Goal: Task Accomplishment & Management: Manage account settings

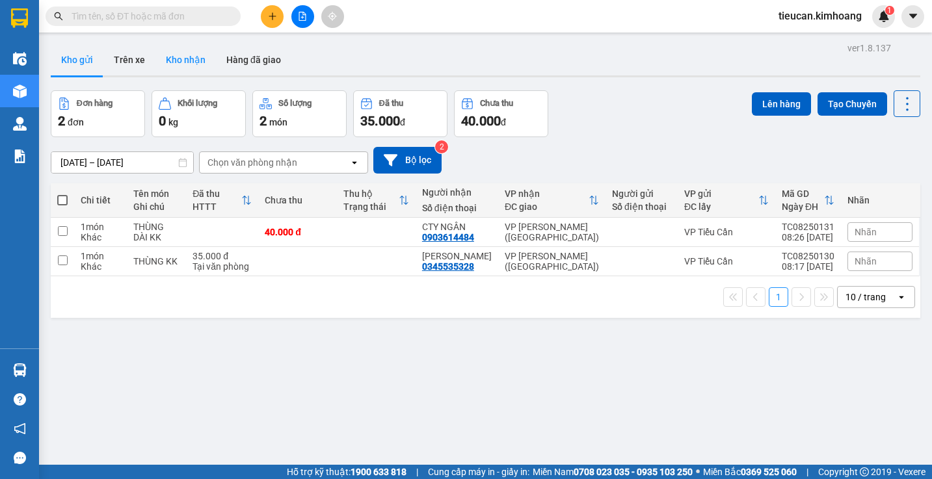
click at [175, 55] on button "Kho nhận" at bounding box center [185, 59] width 60 height 31
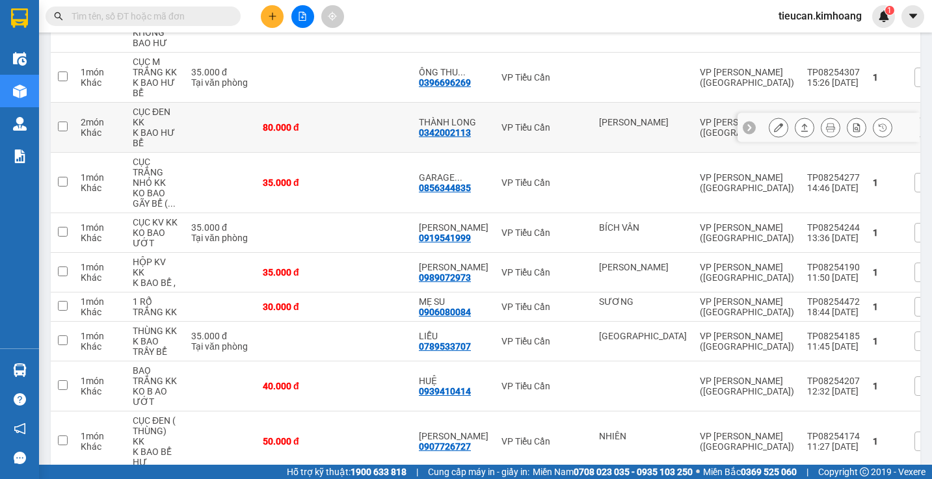
scroll to position [715, 0]
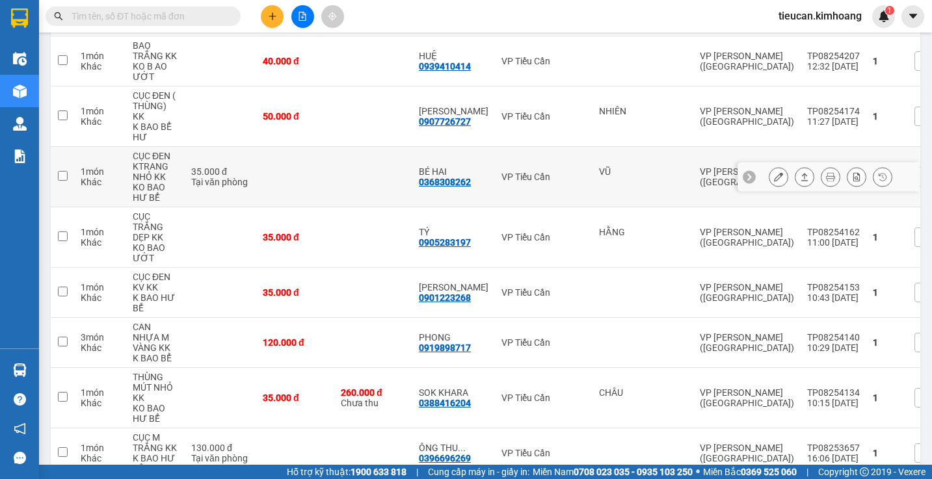
scroll to position [650, 0]
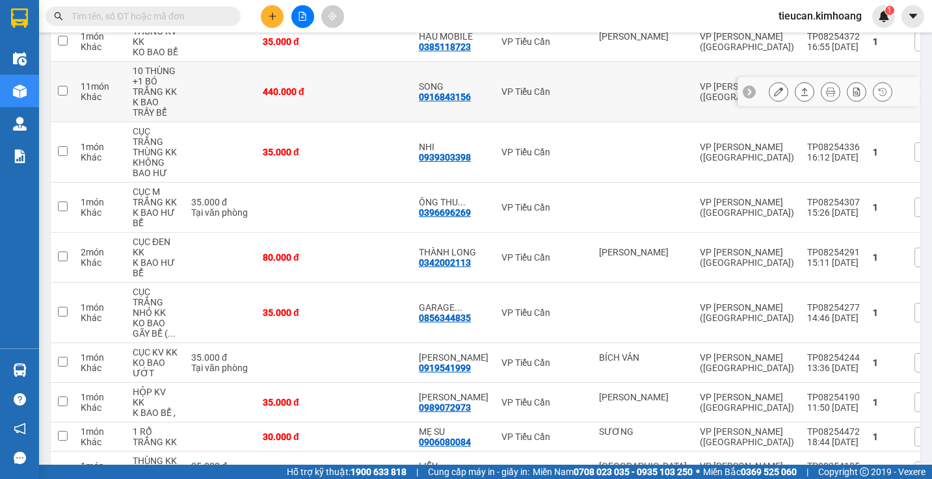
scroll to position [260, 0]
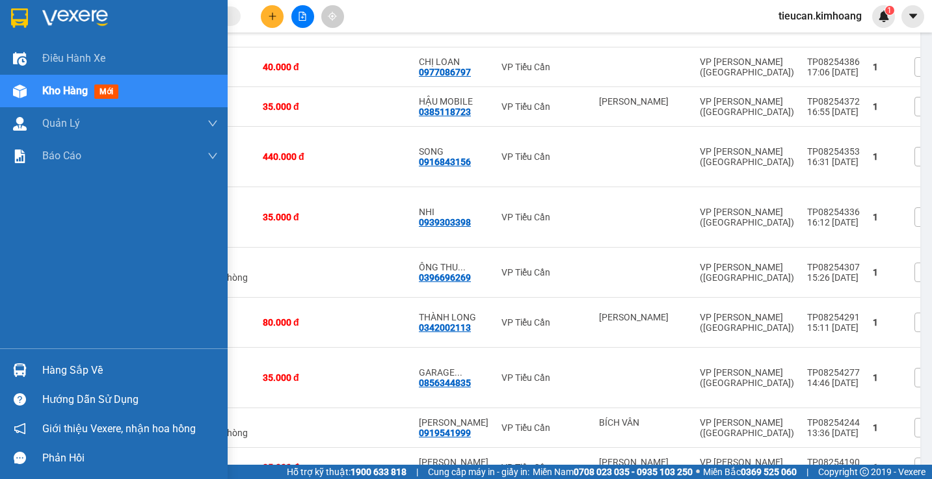
click at [45, 377] on div "Hàng sắp về" at bounding box center [130, 371] width 176 height 20
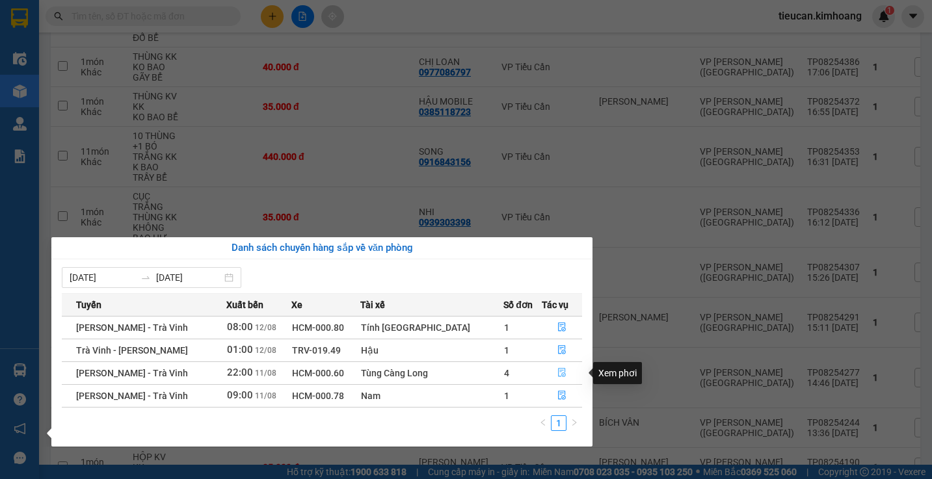
click at [555, 367] on button "button" at bounding box center [561, 373] width 39 height 21
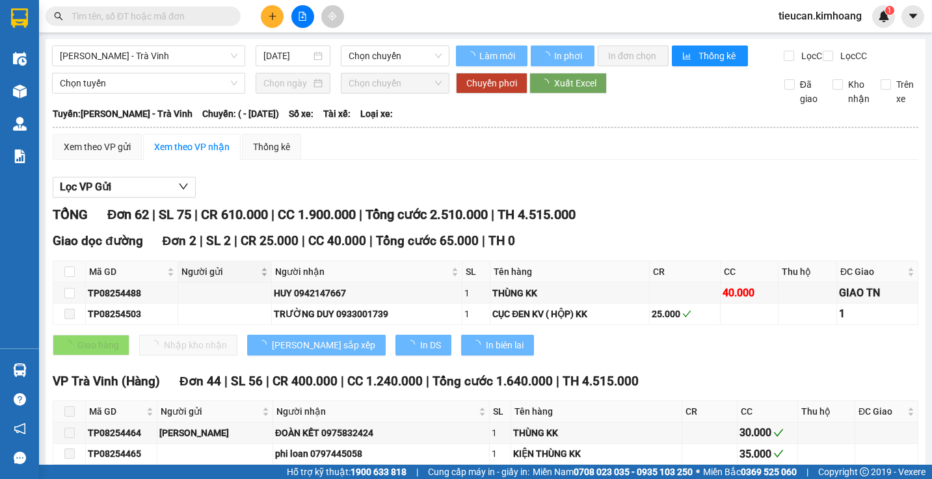
type input "11/08/2025"
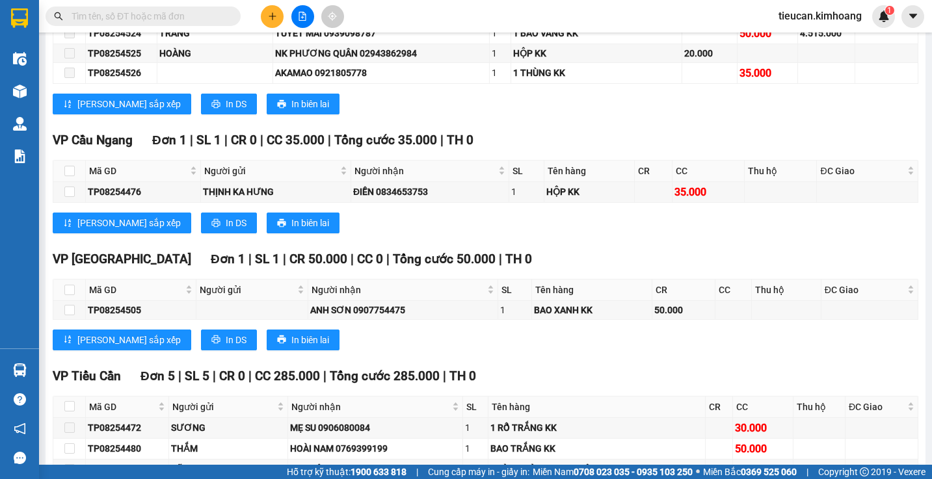
scroll to position [1430, 0]
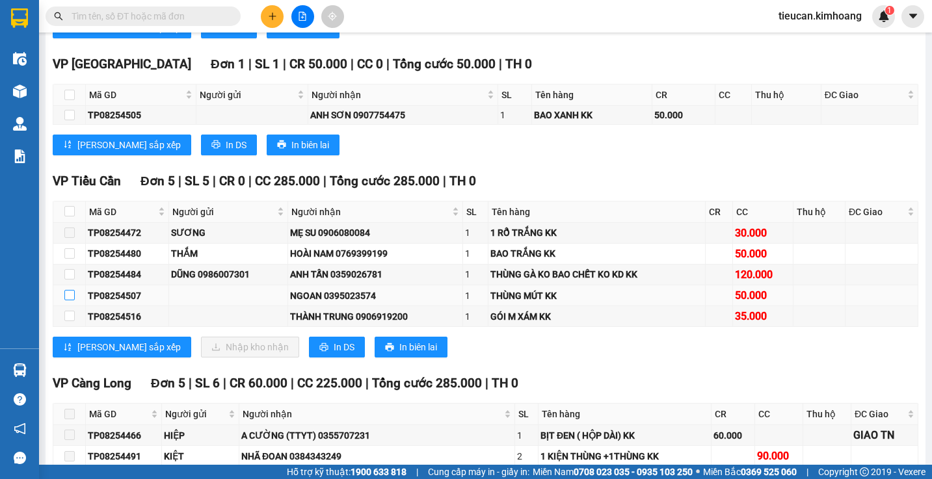
click at [73, 300] on input "checkbox" at bounding box center [69, 295] width 10 height 10
click at [72, 300] on input "checkbox" at bounding box center [69, 295] width 10 height 10
checkbox input "true"
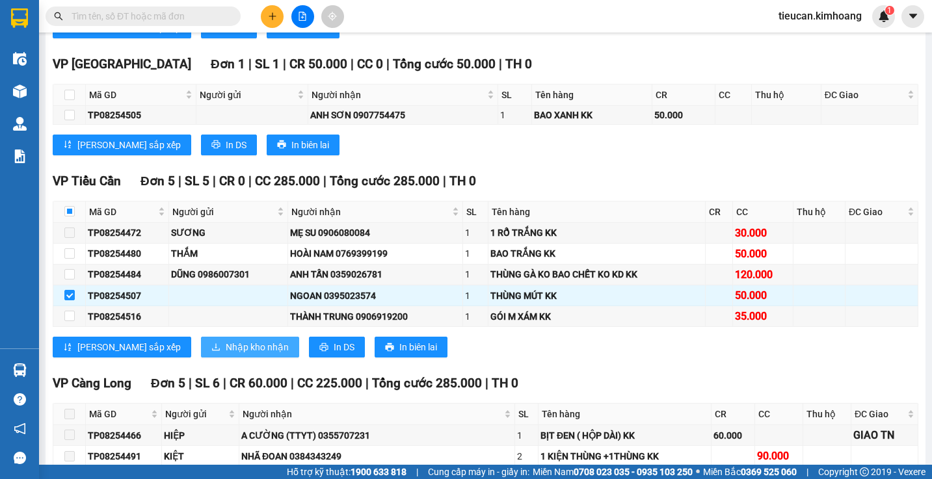
click at [226, 351] on span "Nhập kho nhận" at bounding box center [257, 347] width 63 height 14
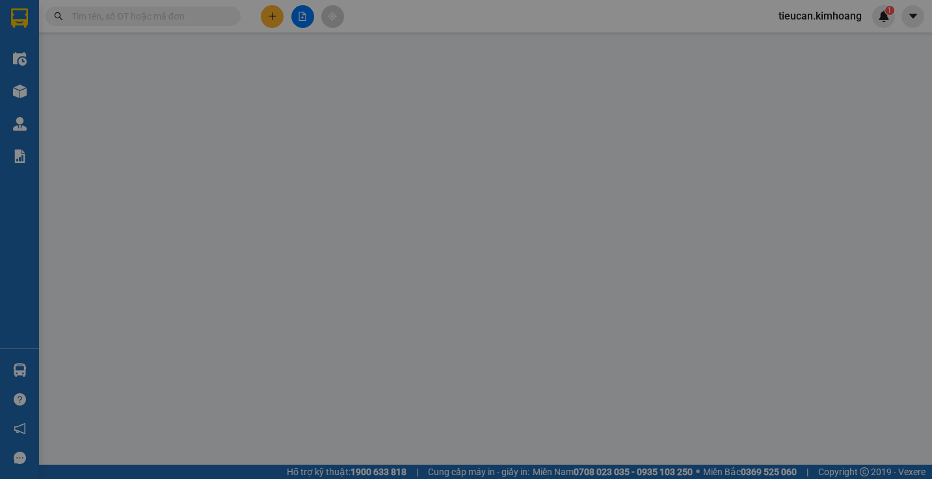
click at [219, 351] on body "Kết quả tìm kiếm ( 0 ) Bộ lọc No Data tieucan.kimhoang 1 Điều hành xe Kho hàng …" at bounding box center [466, 239] width 932 height 479
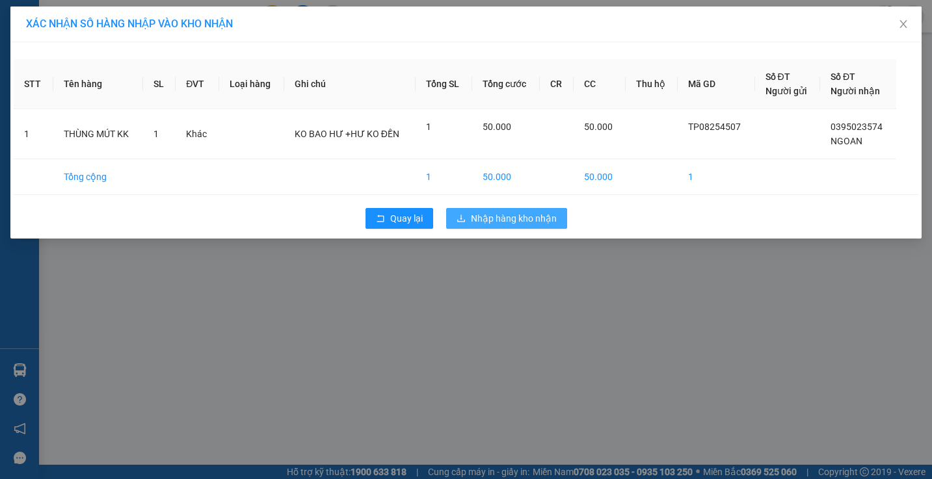
click at [521, 216] on span "Nhập hàng kho nhận" at bounding box center [514, 218] width 86 height 14
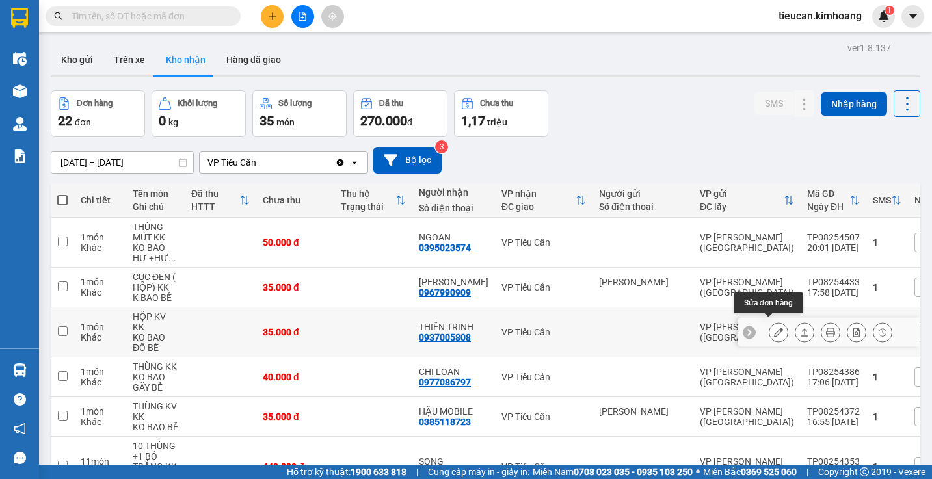
click at [774, 328] on icon at bounding box center [778, 332] width 9 height 9
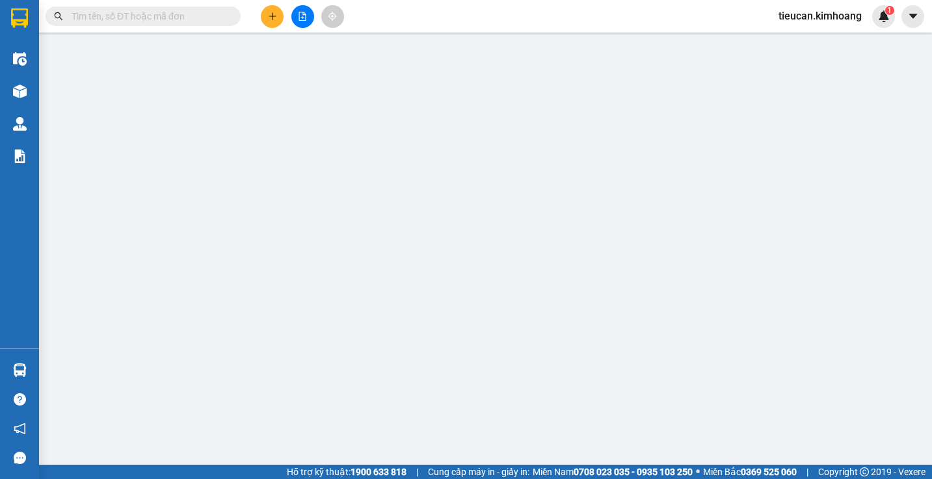
type input "0937005808"
type input "THIÊN TRINH"
type input "35.000"
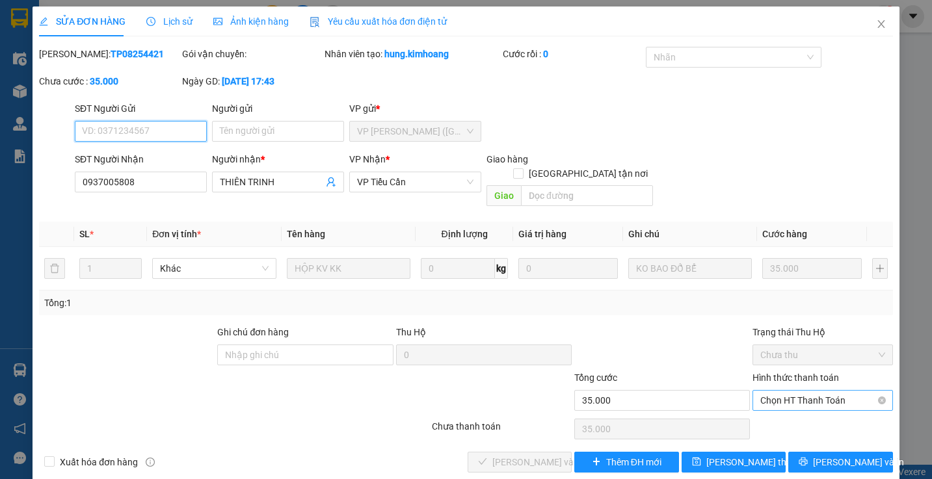
click at [781, 391] on span "Chọn HT Thanh Toán" at bounding box center [822, 401] width 124 height 20
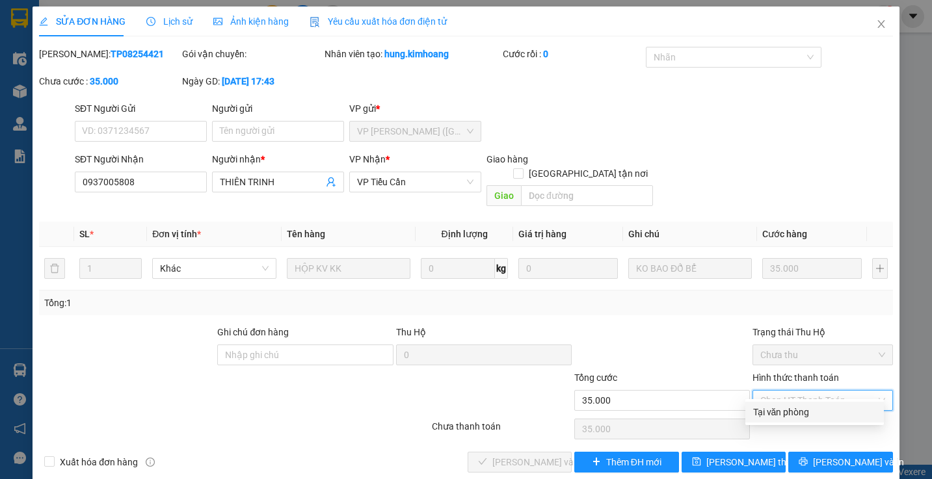
click at [775, 413] on div "Tại văn phòng" at bounding box center [814, 412] width 123 height 14
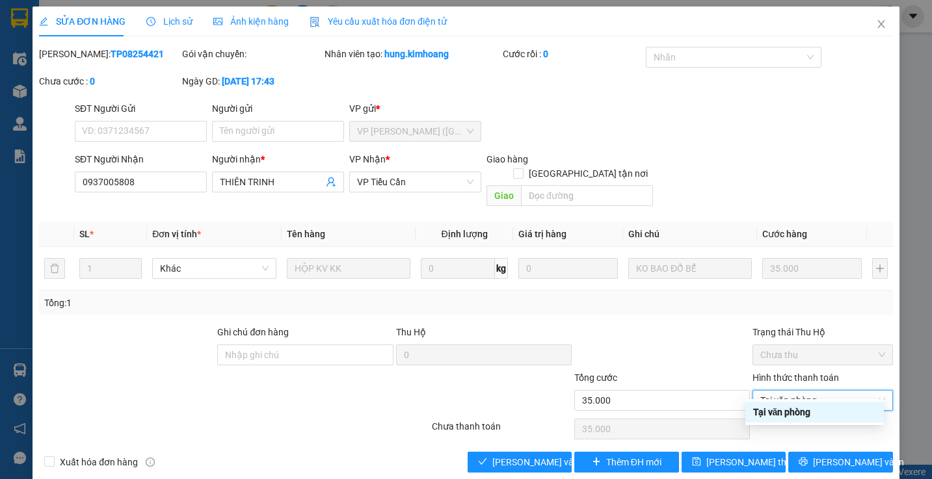
type input "0"
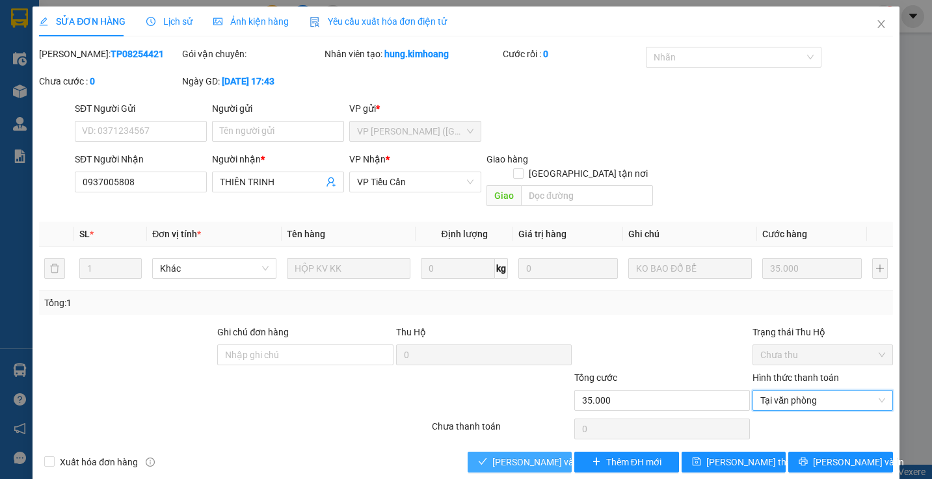
click at [544, 455] on span "[PERSON_NAME] và Giao hàng" at bounding box center [554, 462] width 125 height 14
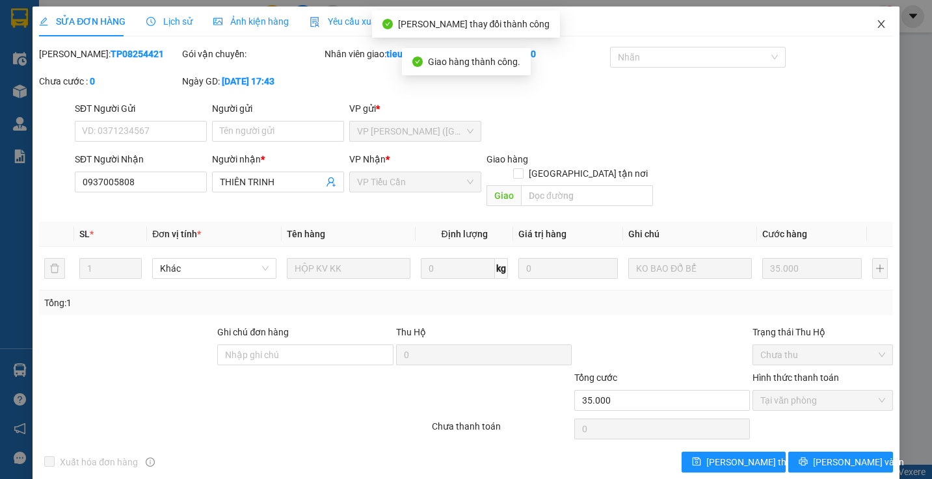
click at [876, 29] on icon "close" at bounding box center [881, 24] width 10 height 10
click at [867, 29] on div "Kết quả tìm kiếm ( 0 ) Bộ lọc No Data tieucan.kimhoang 1" at bounding box center [466, 16] width 932 height 33
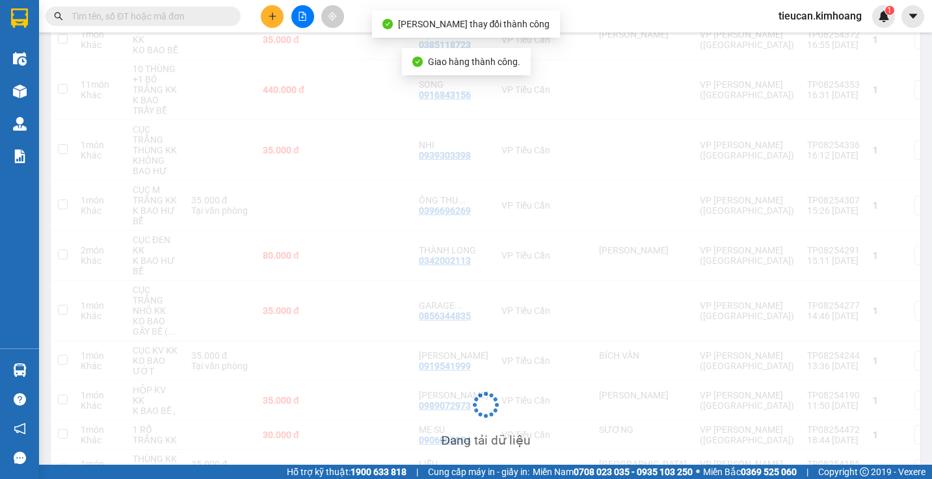
scroll to position [392, 0]
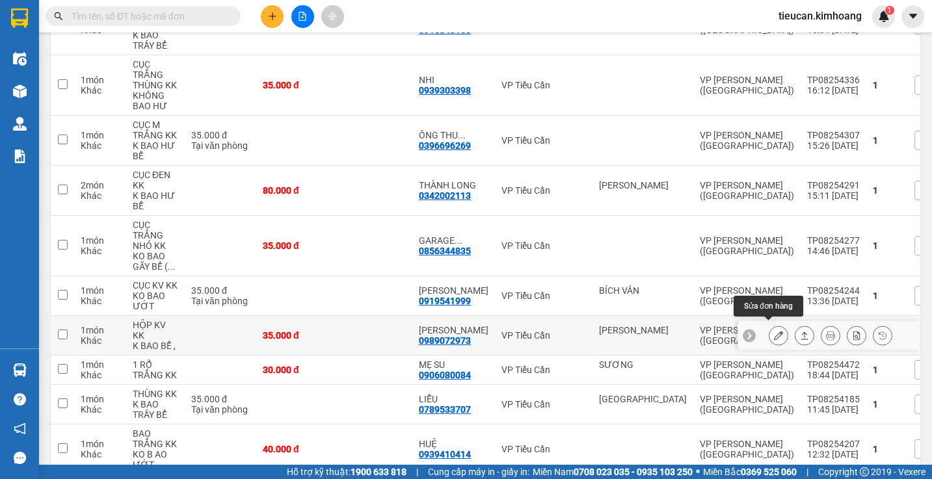
click at [774, 331] on icon at bounding box center [778, 335] width 9 height 9
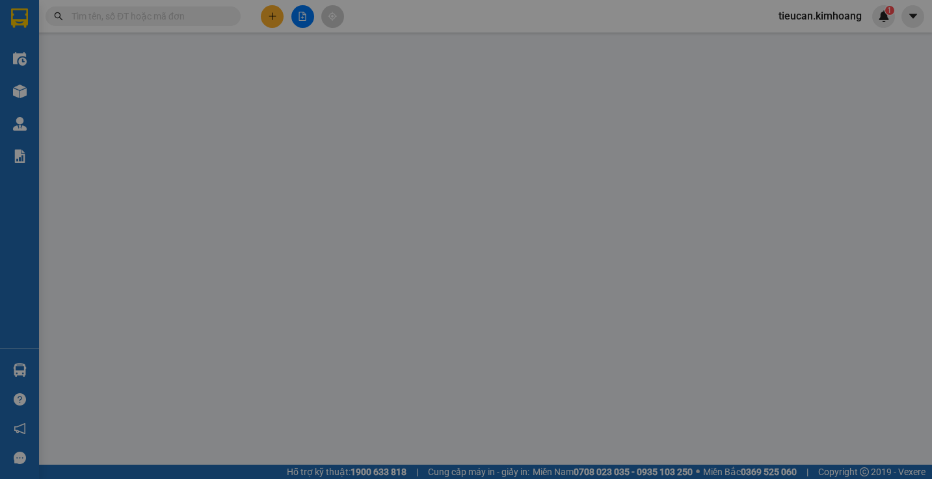
type input "BẢO NGỌC"
type input "0989072973"
type input "hoàng viễn"
type input "35.000"
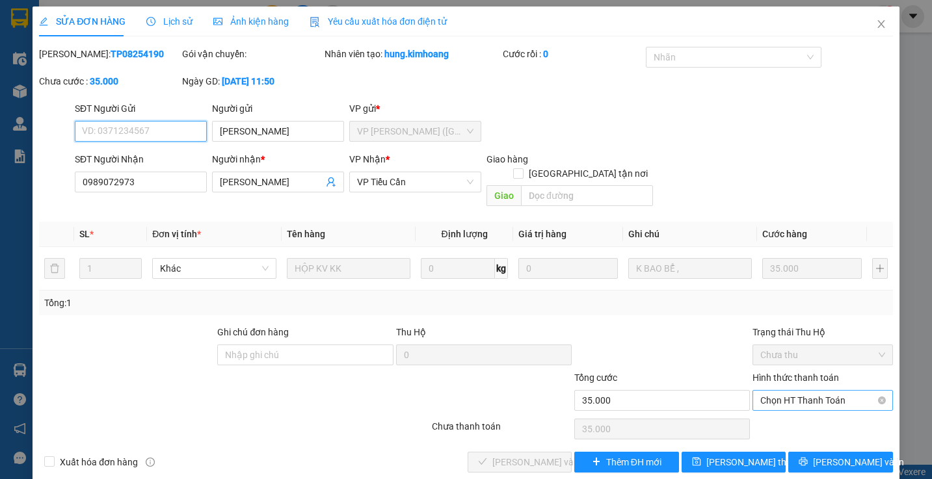
click at [760, 391] on span "Chọn HT Thanh Toán" at bounding box center [822, 401] width 124 height 20
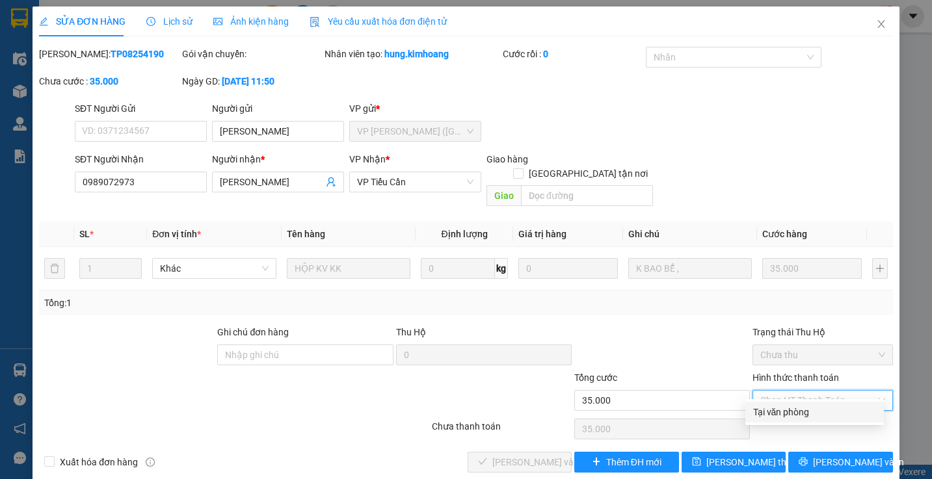
click at [755, 413] on div "Tại văn phòng" at bounding box center [814, 412] width 123 height 14
type input "0"
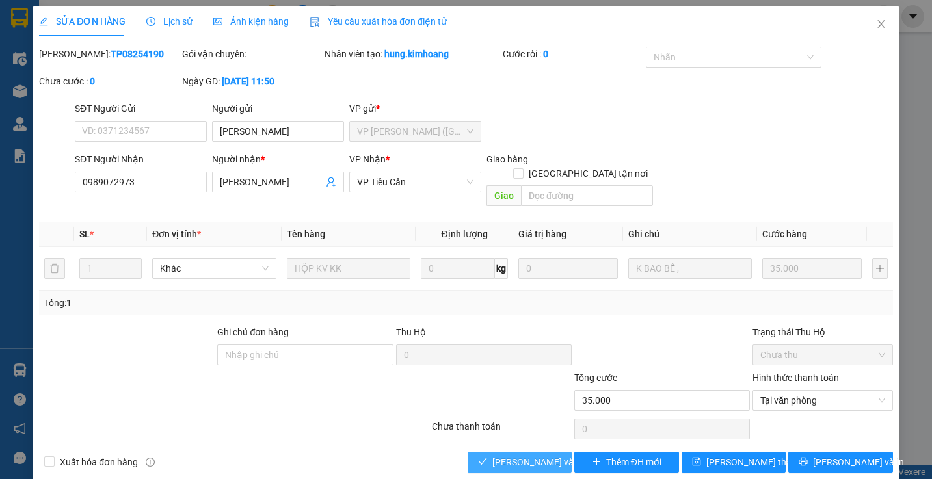
click at [525, 455] on span "[PERSON_NAME] và Giao hàng" at bounding box center [554, 462] width 125 height 14
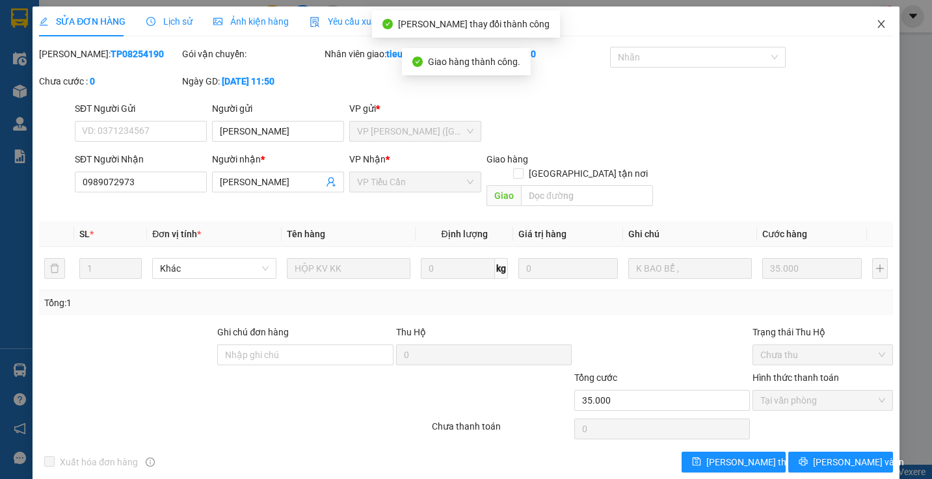
click at [876, 20] on icon "close" at bounding box center [881, 24] width 10 height 10
click at [869, 20] on span "tieucan.kimhoang" at bounding box center [820, 16] width 104 height 16
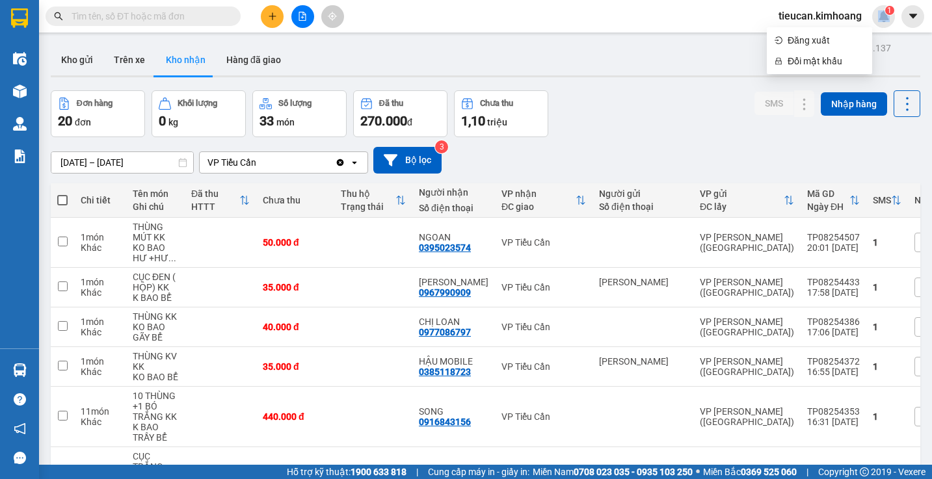
scroll to position [195, 0]
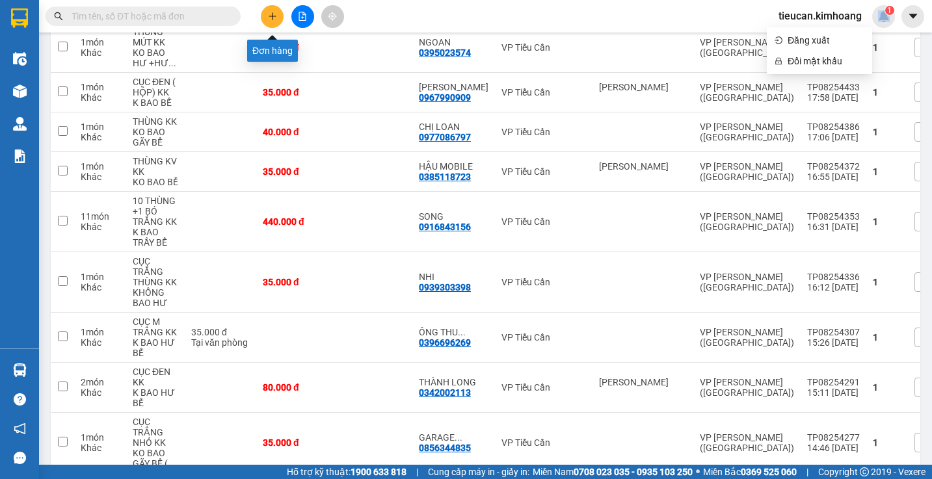
click at [274, 18] on icon "plus" at bounding box center [272, 16] width 9 height 9
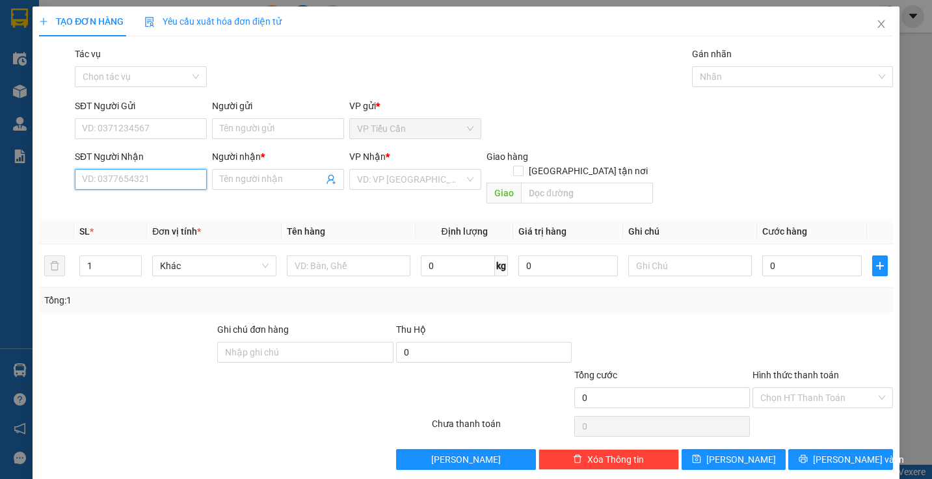
click at [168, 177] on input "SĐT Người Nhận" at bounding box center [141, 179] width 132 height 21
type input "0862398573"
click at [239, 171] on span at bounding box center [278, 179] width 132 height 21
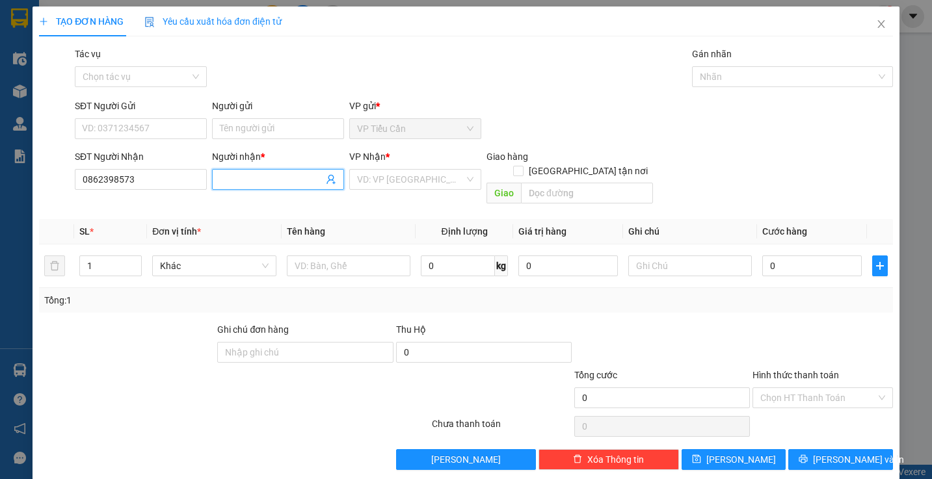
click at [239, 171] on span at bounding box center [278, 179] width 132 height 21
type input "D"
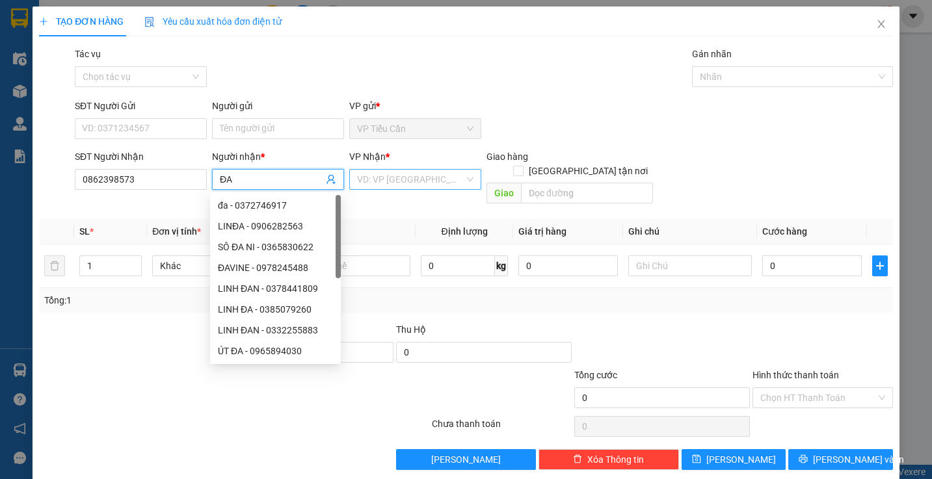
type input "ĐA"
click at [426, 183] on input "search" at bounding box center [410, 180] width 107 height 20
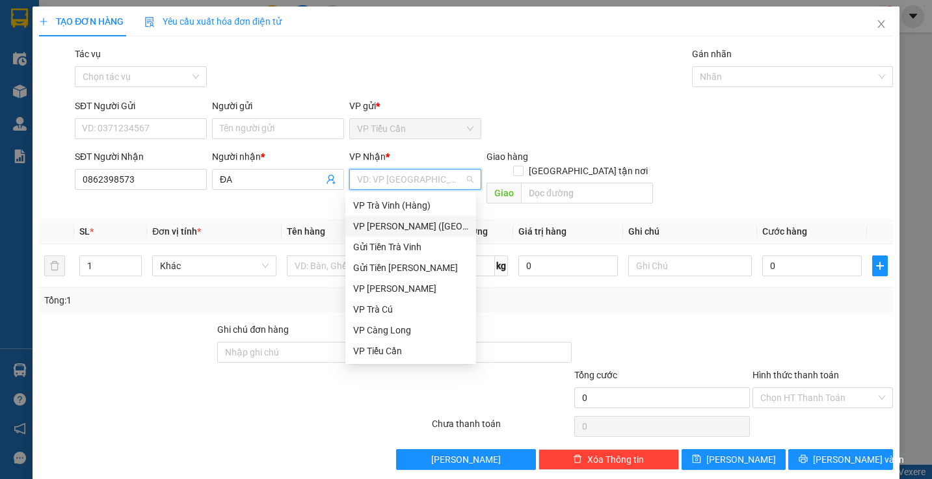
click at [387, 217] on div "VP [PERSON_NAME] ([GEOGRAPHIC_DATA])" at bounding box center [410, 226] width 131 height 21
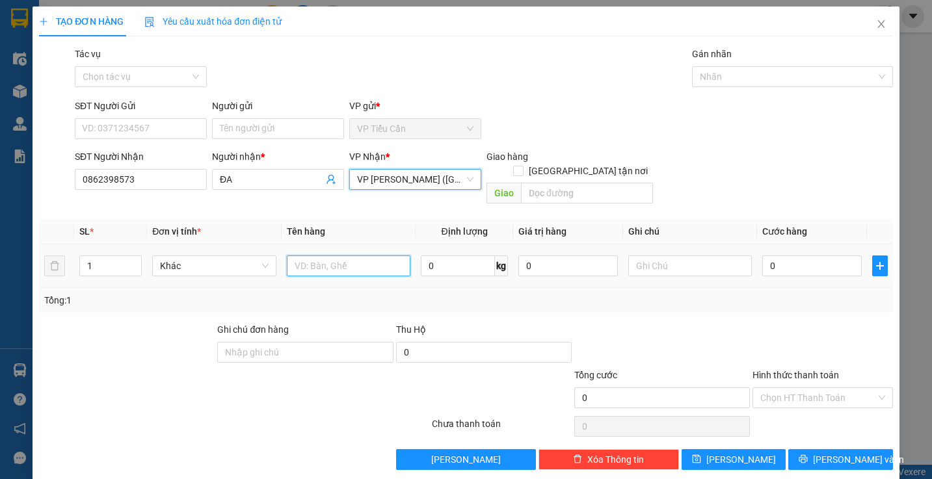
click at [300, 256] on input "text" at bounding box center [349, 266] width 124 height 21
type input "XE MÁY BS 83-PT 387.28 KK"
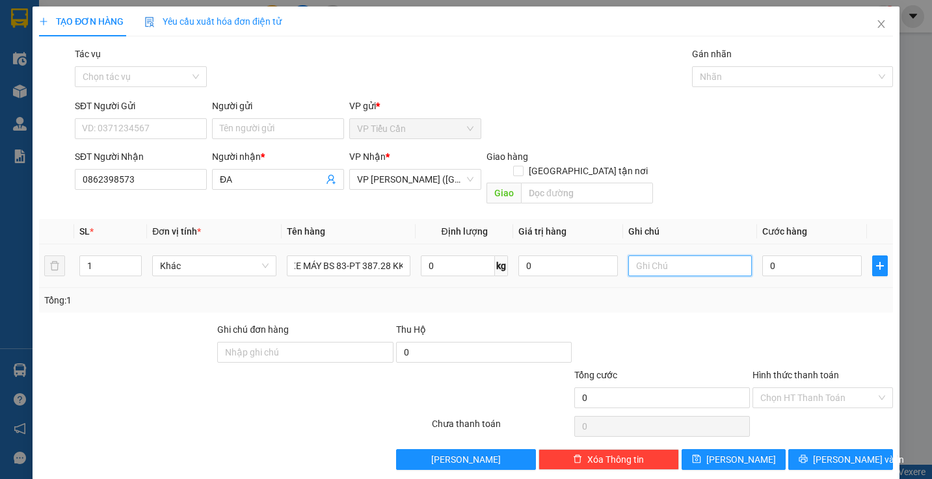
click at [641, 256] on input "text" at bounding box center [690, 266] width 124 height 21
type input "K BAO HƯ BỂ"
click at [762, 256] on input "0" at bounding box center [811, 266] width 99 height 21
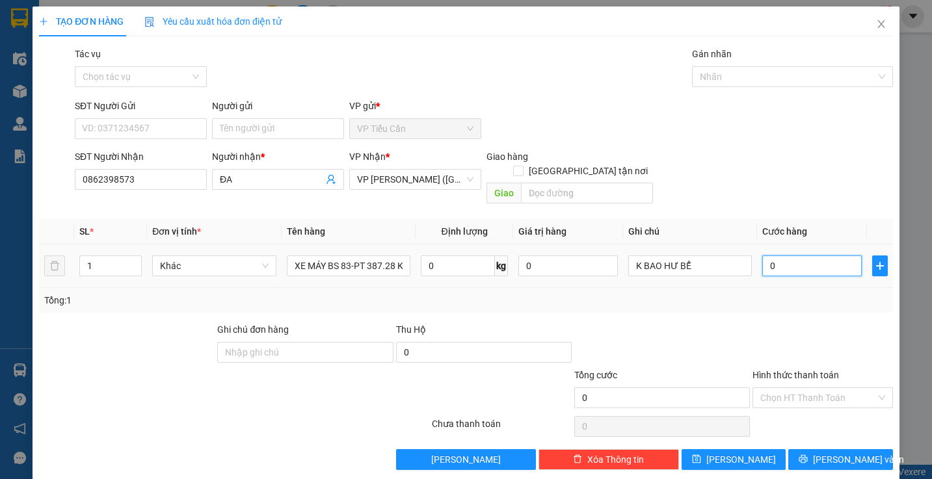
click at [762, 256] on input "0" at bounding box center [811, 266] width 99 height 21
type input "2"
type input "25"
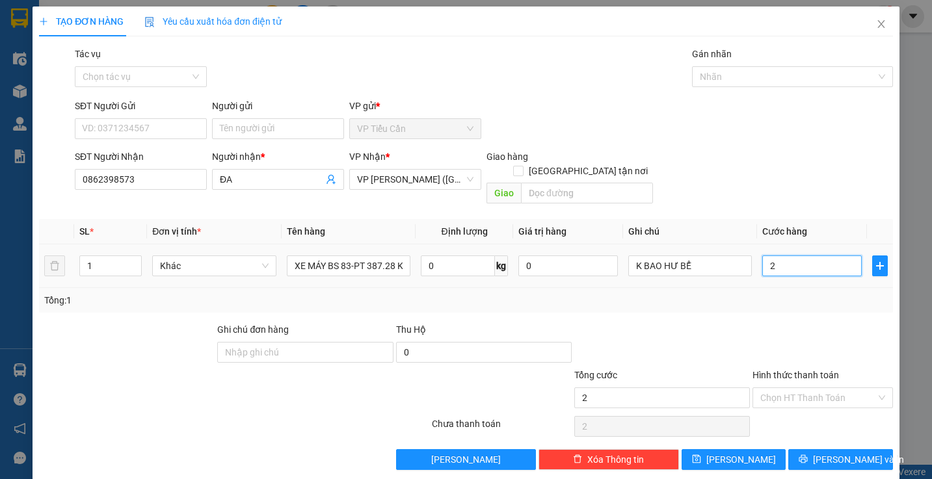
type input "25"
type input "250"
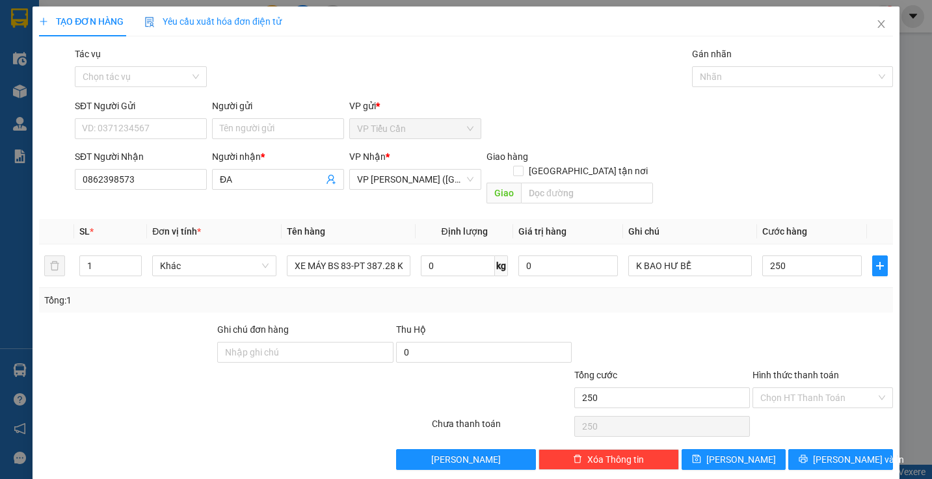
type input "250.000"
click at [739, 304] on div "Transit Pickup Surcharge Ids Transit Deliver Surcharge Ids Transit Deliver Surc…" at bounding box center [466, 258] width 854 height 423
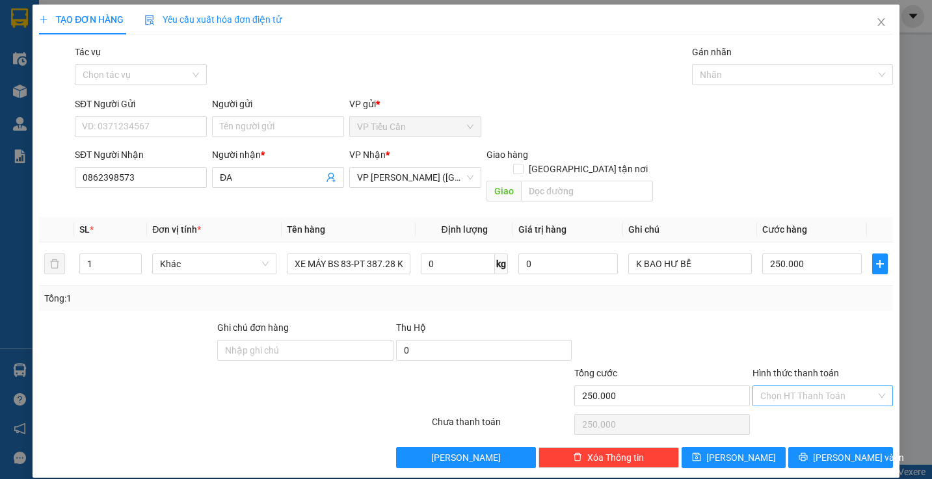
click at [824, 386] on input "Hình thức thanh toán" at bounding box center [817, 396] width 115 height 20
click at [803, 403] on div "Tại văn phòng" at bounding box center [814, 407] width 123 height 14
type input "0"
click at [825, 447] on button "[PERSON_NAME] và In" at bounding box center [840, 457] width 105 height 21
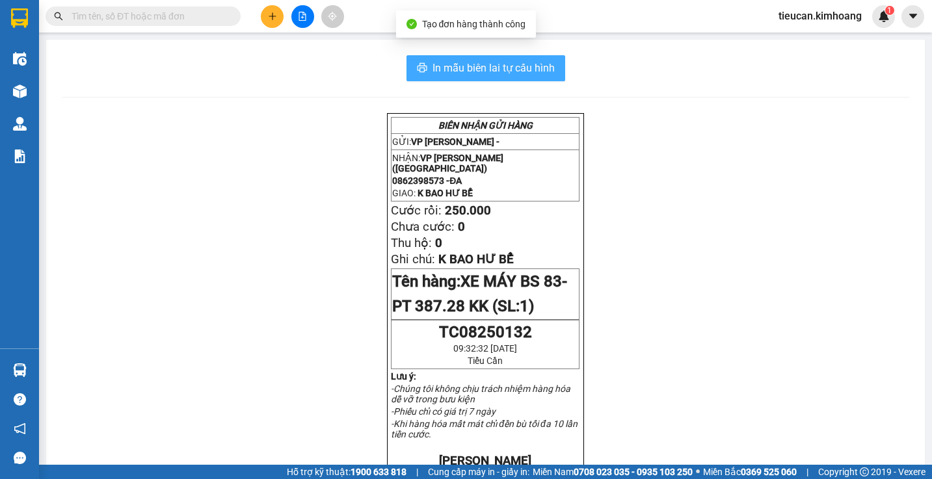
click at [479, 66] on span "In mẫu biên lai tự cấu hình" at bounding box center [493, 68] width 122 height 16
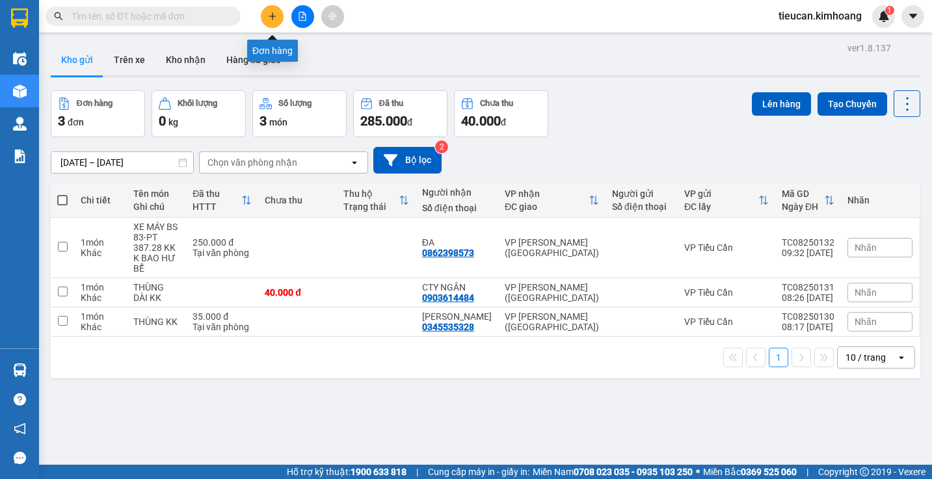
click at [267, 12] on button at bounding box center [272, 16] width 23 height 23
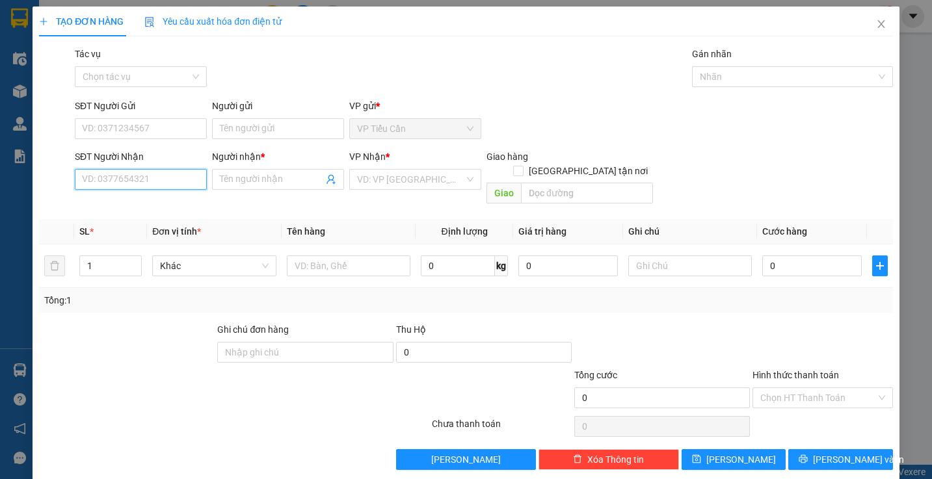
click at [157, 182] on input "SĐT Người Nhận" at bounding box center [141, 179] width 132 height 21
click at [144, 198] on div "0934680139 - ĐÚNG" at bounding box center [139, 205] width 131 height 21
type input "0934680139"
type input "ĐÚNG"
click at [144, 198] on div "0934680139 - ĐÚNG" at bounding box center [139, 205] width 131 height 21
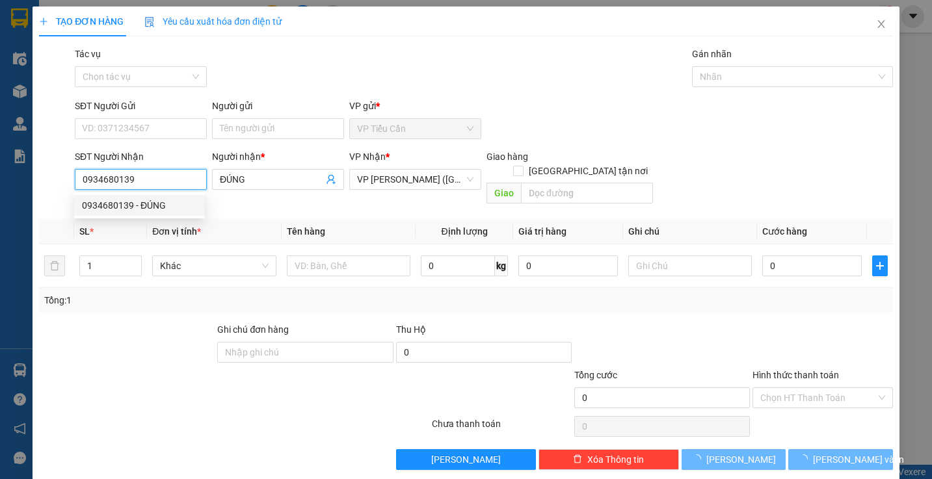
type input "40.000"
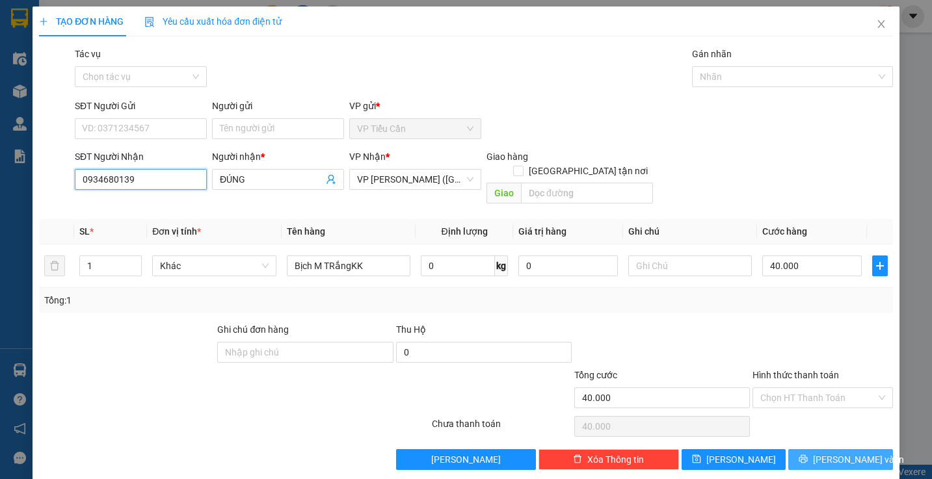
type input "0934680139"
click at [809, 454] on button "[PERSON_NAME] và In" at bounding box center [840, 459] width 105 height 21
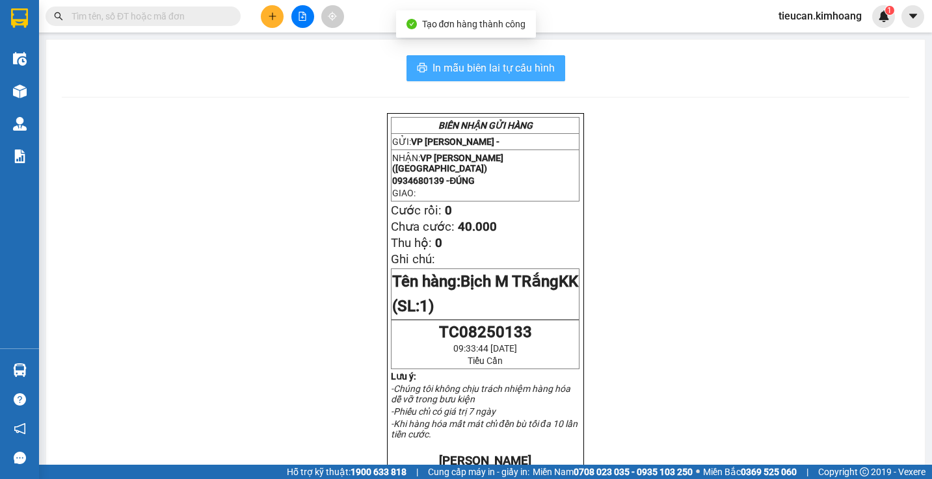
click at [496, 68] on span "In mẫu biên lai tự cấu hình" at bounding box center [493, 68] width 122 height 16
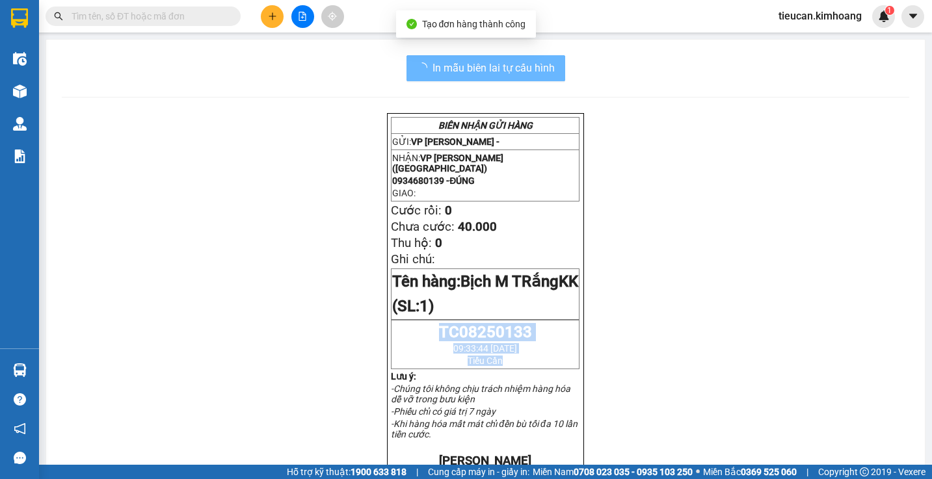
click at [702, 377] on div "BIÊN NHẬN GỬI HÀNG GỬI: VP Tiểu Cần - NHẬN: VP Trần Phú (Hàng) 0934680139 - ĐÚN…" at bounding box center [485, 482] width 847 height 739
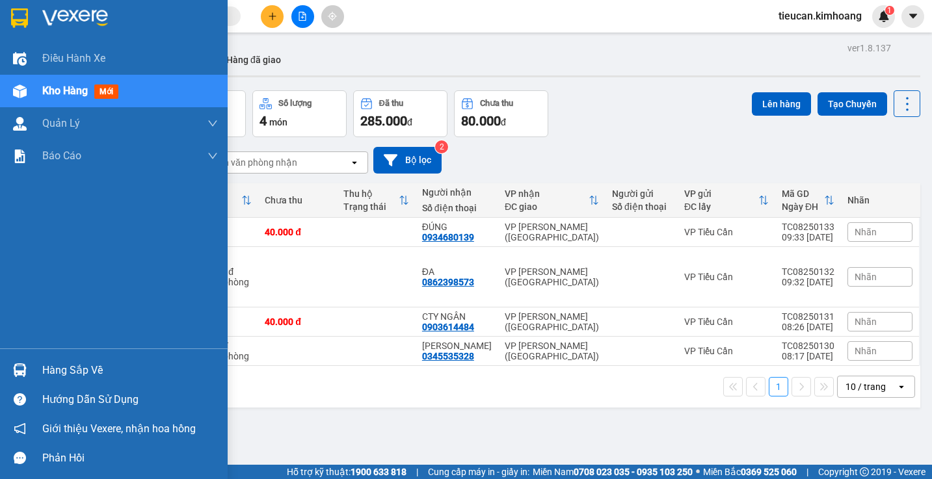
click at [56, 369] on div "Hàng sắp về" at bounding box center [130, 371] width 176 height 20
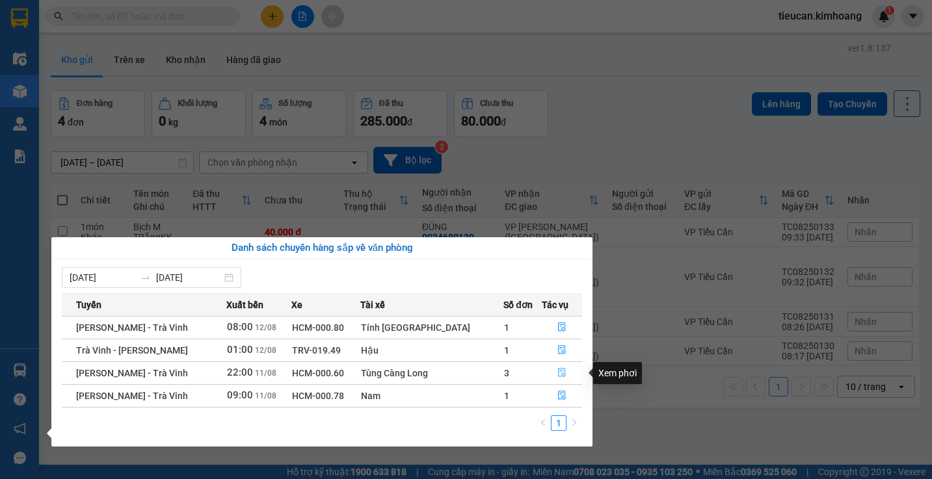
click at [550, 370] on button "button" at bounding box center [561, 373] width 39 height 21
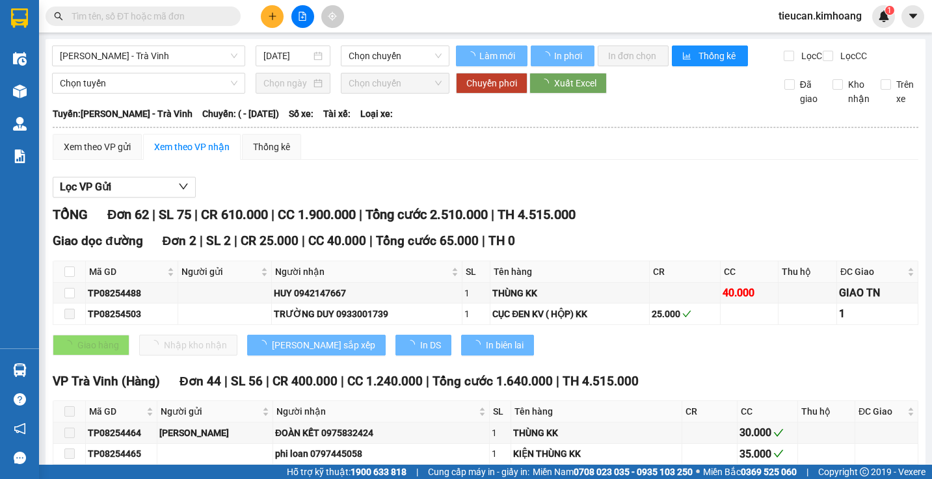
type input "11/08/2025"
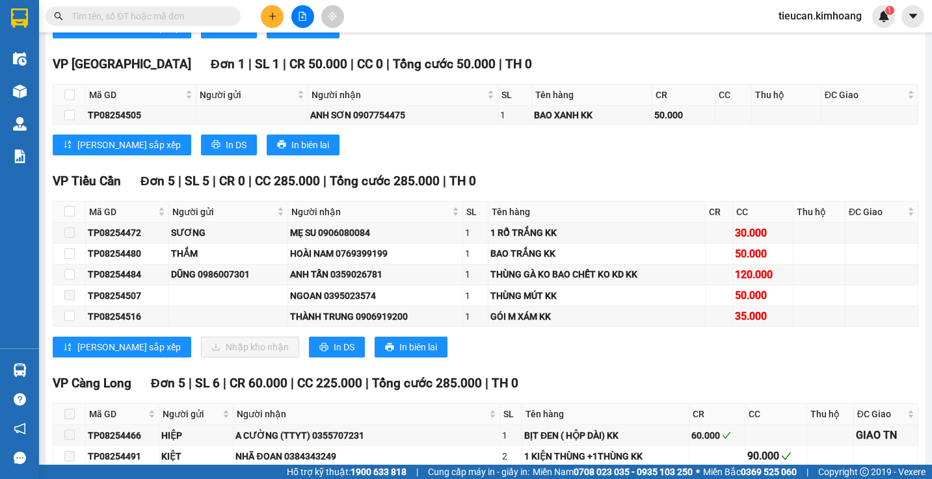
scroll to position [1170, 0]
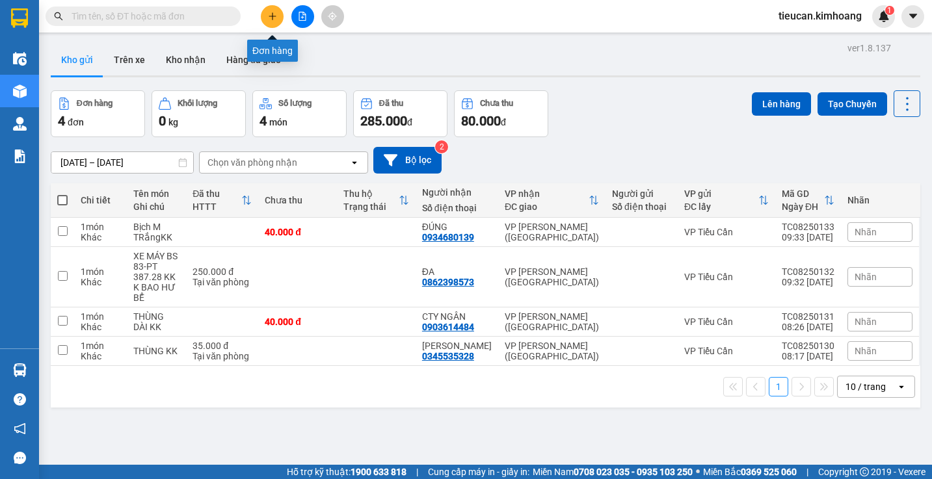
click at [270, 16] on icon "plus" at bounding box center [272, 16] width 7 height 1
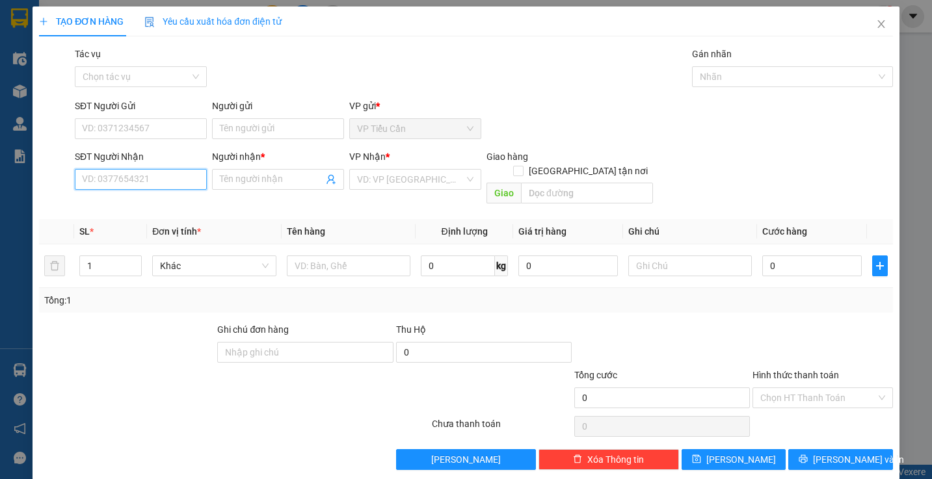
click at [178, 179] on input "SĐT Người Nhận" at bounding box center [141, 179] width 132 height 21
click at [137, 207] on div "0564276276 - PHONG" at bounding box center [139, 205] width 115 height 14
type input "0564276276"
type input "PHONG"
click at [137, 207] on div "0564276276 - PHONG" at bounding box center [139, 205] width 115 height 14
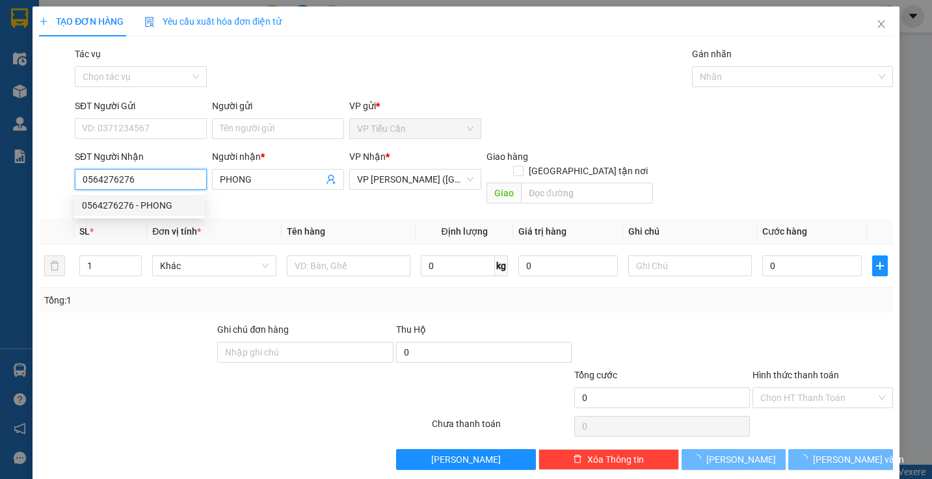
type input "150.000"
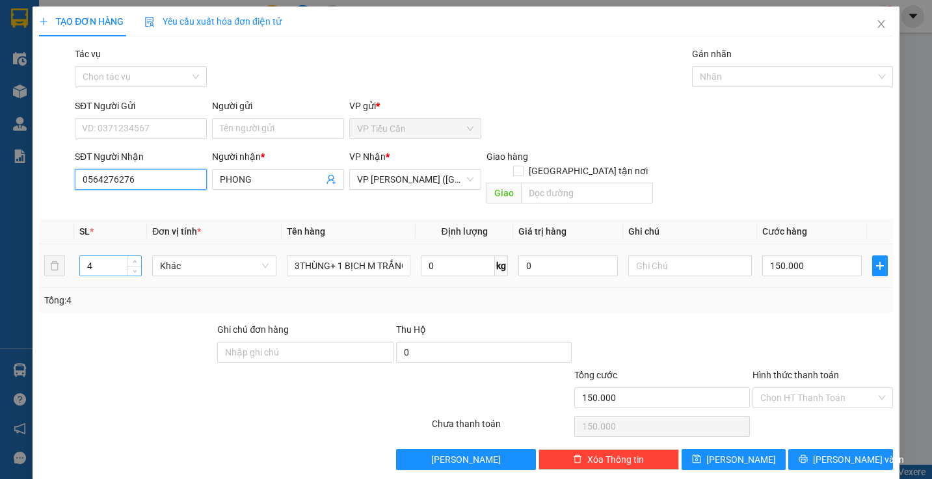
type input "0564276276"
click at [96, 256] on input "4" at bounding box center [111, 266] width 62 height 20
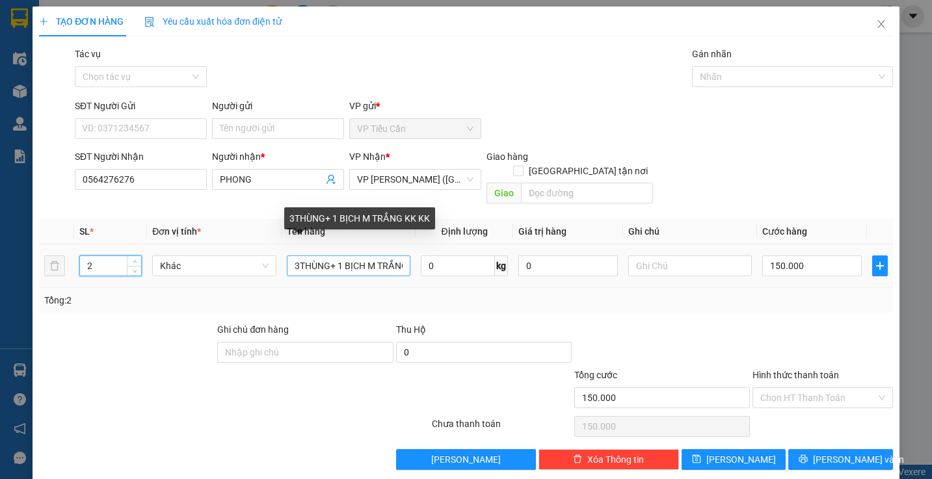
type input "2"
click at [404, 256] on input "3THÙNG+ 1 BỊCH M TRẮNG KK KK" at bounding box center [349, 266] width 124 height 21
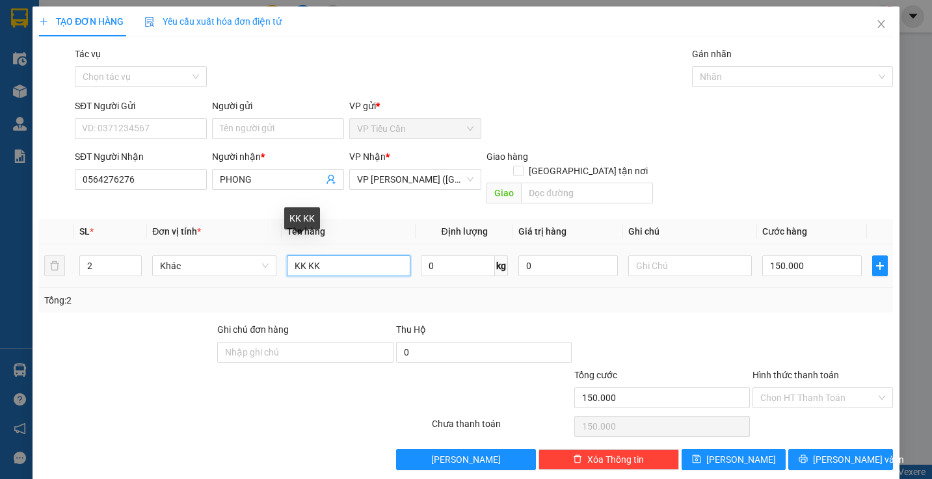
click at [397, 256] on input "KK KK" at bounding box center [349, 266] width 124 height 21
type input "K"
type input "THÙNG KK"
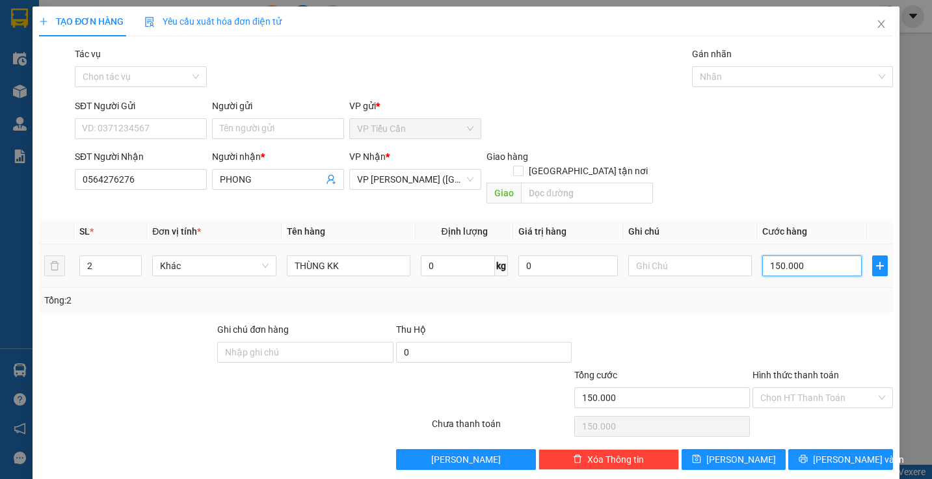
click at [804, 256] on input "150.000" at bounding box center [811, 266] width 99 height 21
type input "0"
click at [762, 256] on input "0" at bounding box center [811, 266] width 99 height 21
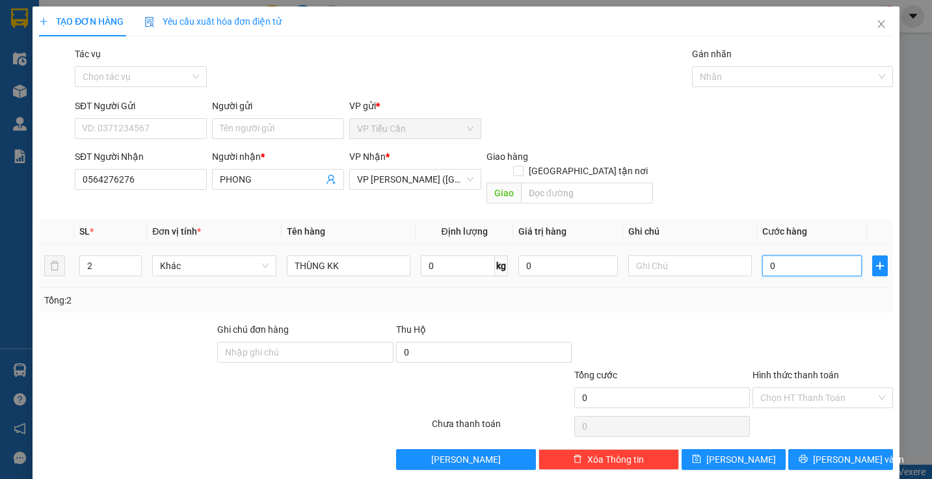
type input "80"
type input "80.000"
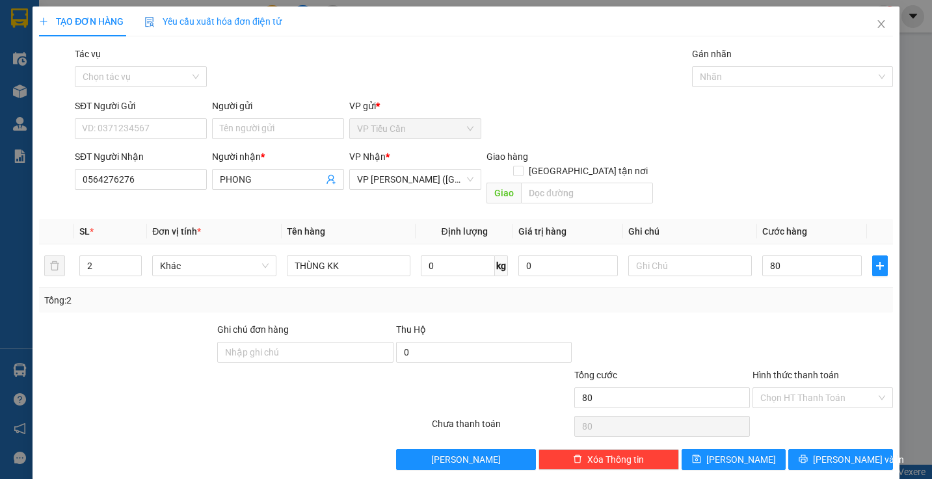
type input "80.000"
click at [709, 336] on div at bounding box center [662, 345] width 178 height 46
click at [845, 452] on span "[PERSON_NAME] và In" at bounding box center [858, 459] width 91 height 14
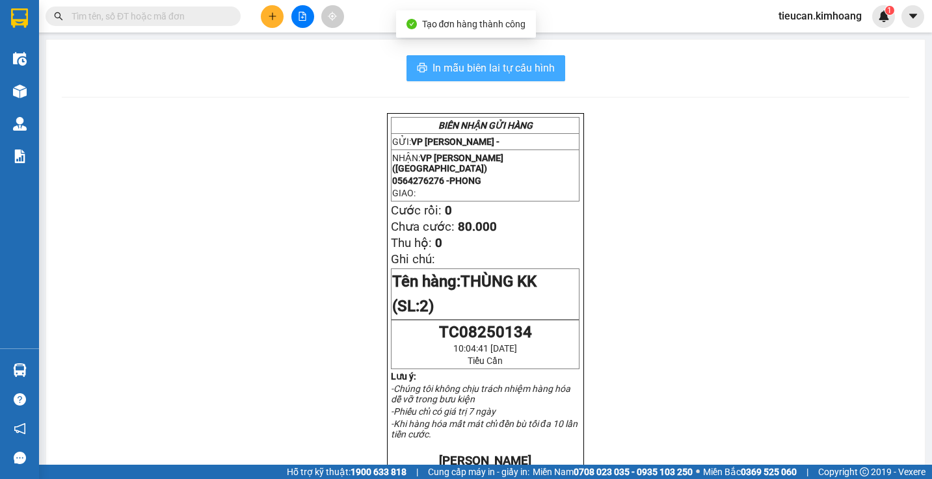
click at [497, 67] on span "In mẫu biên lai tự cấu hình" at bounding box center [493, 68] width 122 height 16
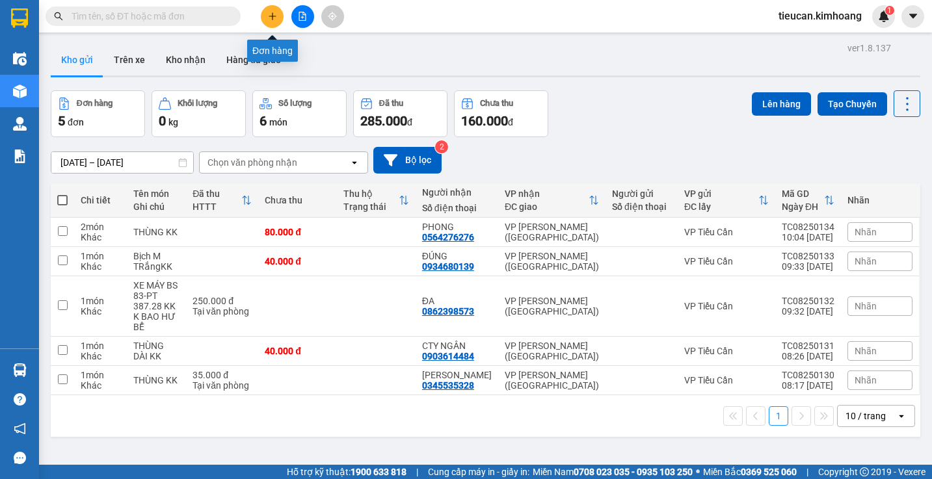
drag, startPoint x: 274, startPoint y: 20, endPoint x: 274, endPoint y: 27, distance: 7.2
click at [274, 27] on button at bounding box center [272, 16] width 23 height 23
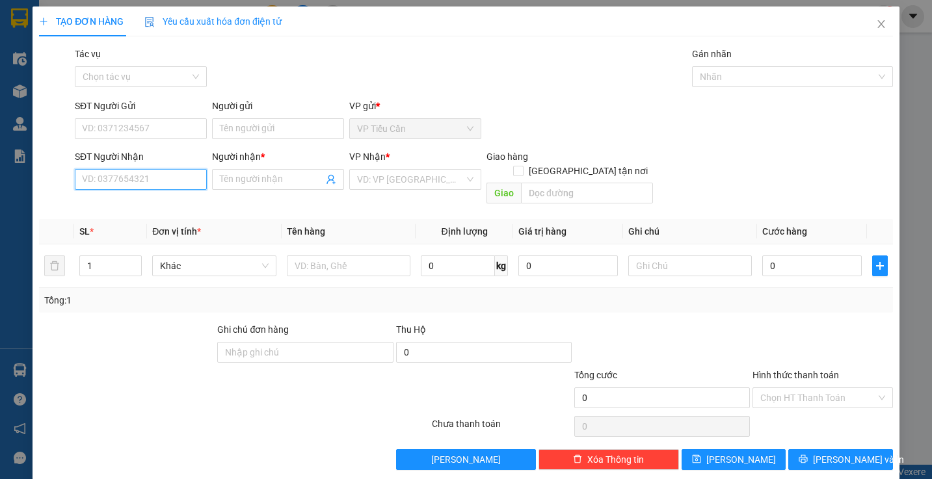
click at [161, 183] on input "SĐT Người Nhận" at bounding box center [141, 179] width 132 height 21
type input "0346010649"
click at [236, 183] on input "Người nhận *" at bounding box center [271, 179] width 103 height 14
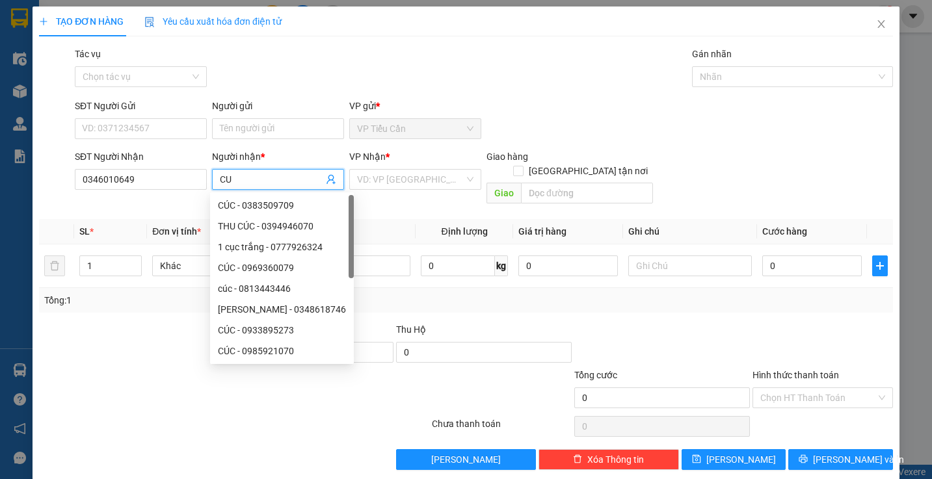
type input "C"
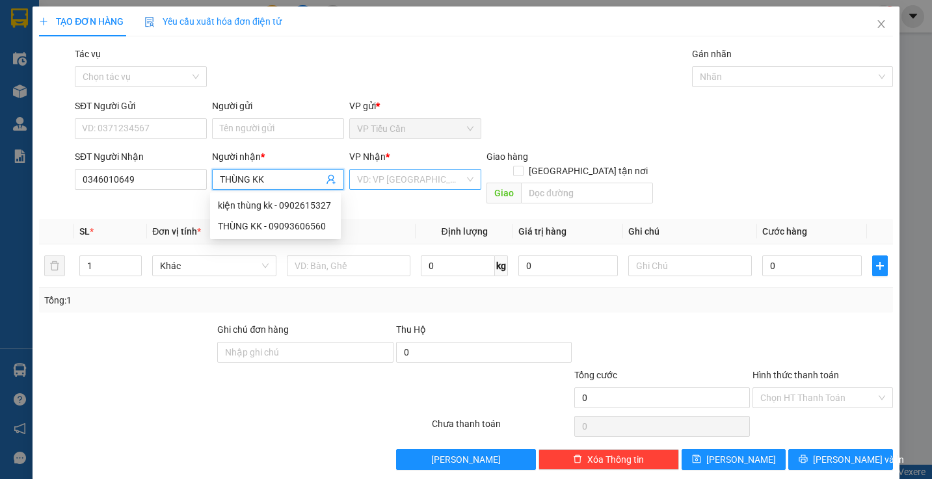
click at [368, 176] on input "search" at bounding box center [410, 180] width 107 height 20
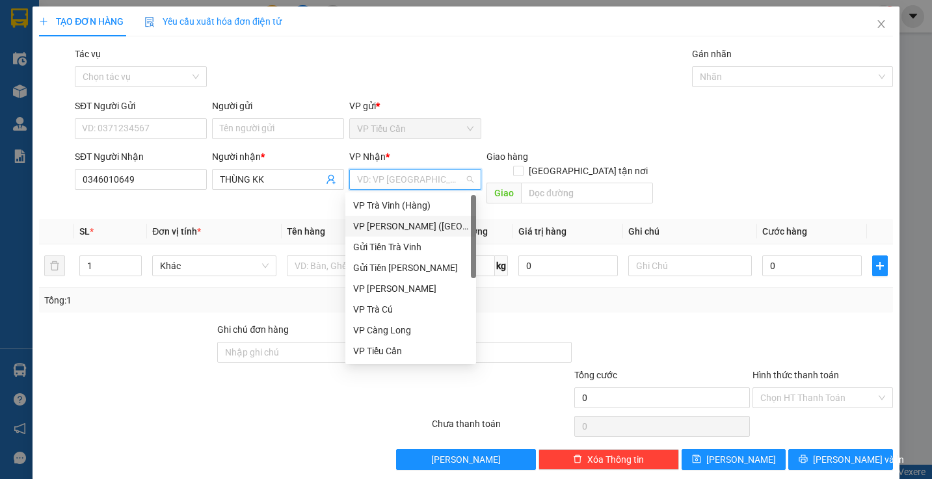
click at [390, 228] on div "VP [PERSON_NAME] ([GEOGRAPHIC_DATA])" at bounding box center [410, 226] width 115 height 14
click at [390, 228] on th "Tên hàng" at bounding box center [349, 231] width 134 height 25
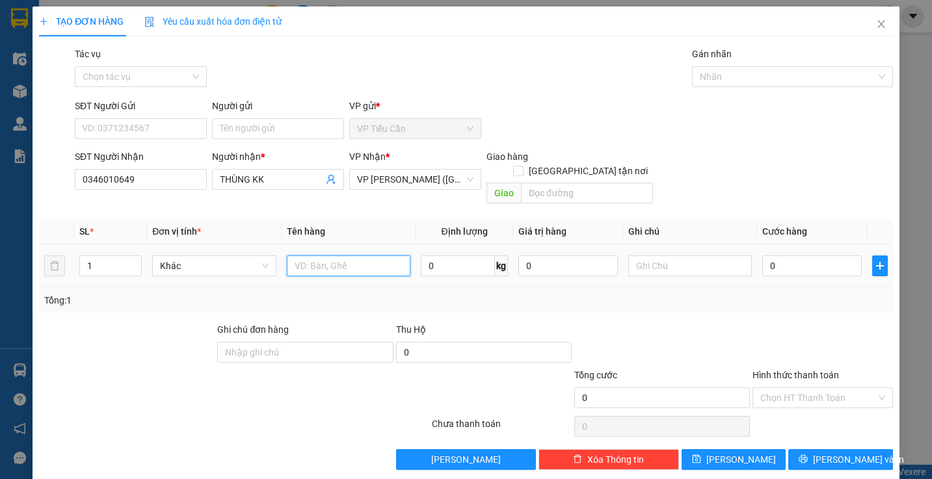
click at [345, 256] on input "text" at bounding box center [349, 266] width 124 height 21
click at [274, 172] on span "THÙNG KK" at bounding box center [278, 179] width 132 height 21
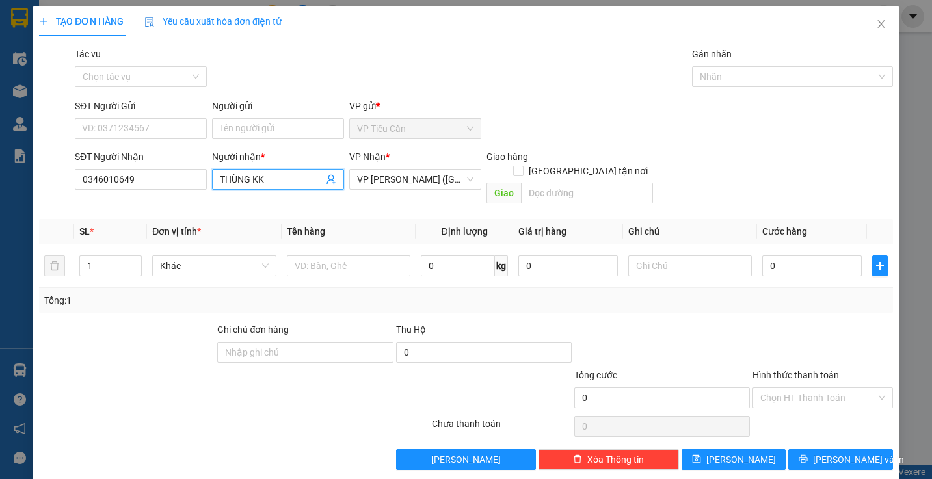
click at [274, 172] on span "THÙNG KK" at bounding box center [278, 179] width 132 height 21
type input "T"
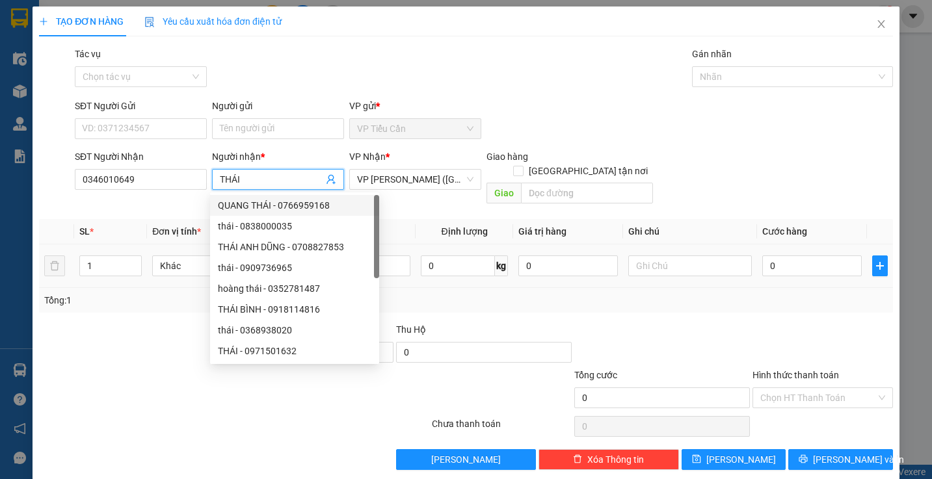
type input "THÁI"
click at [383, 244] on td at bounding box center [349, 266] width 134 height 44
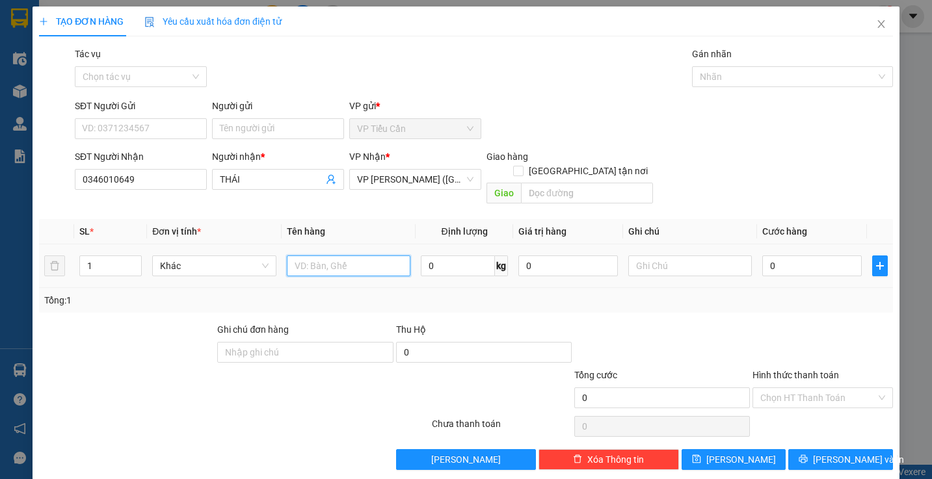
click at [371, 256] on input "text" at bounding box center [349, 266] width 124 height 21
type input "THÙNG KK"
click at [763, 256] on input "0" at bounding box center [811, 266] width 99 height 21
type input "8"
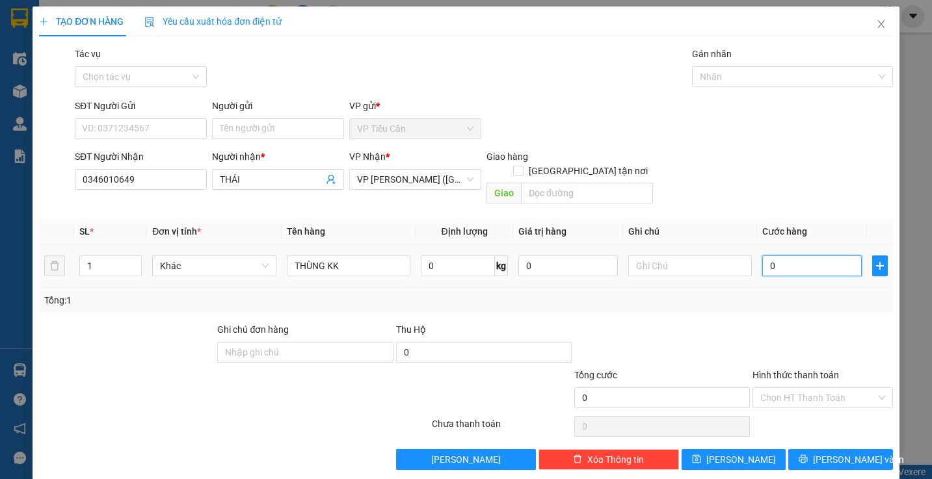
type input "8"
type input "80"
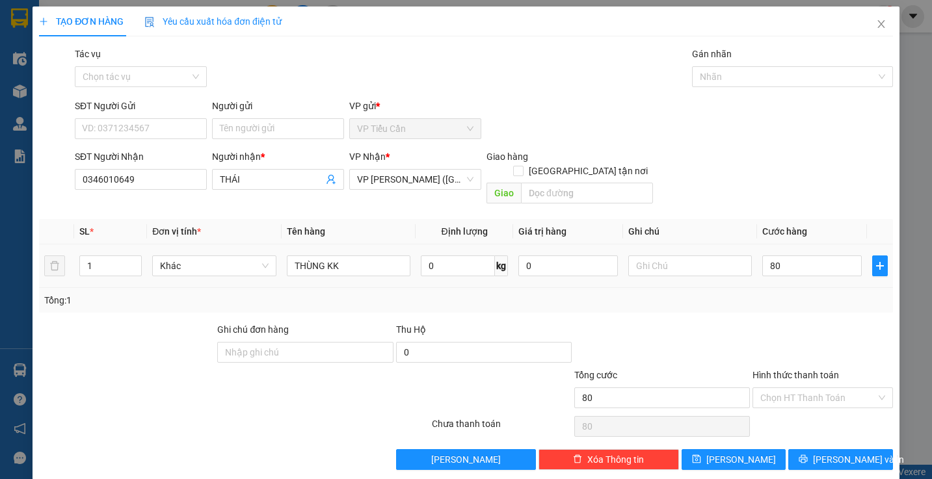
type input "80.000"
click at [735, 332] on div at bounding box center [662, 345] width 178 height 46
click at [843, 388] on input "Hình thức thanh toán" at bounding box center [817, 398] width 115 height 20
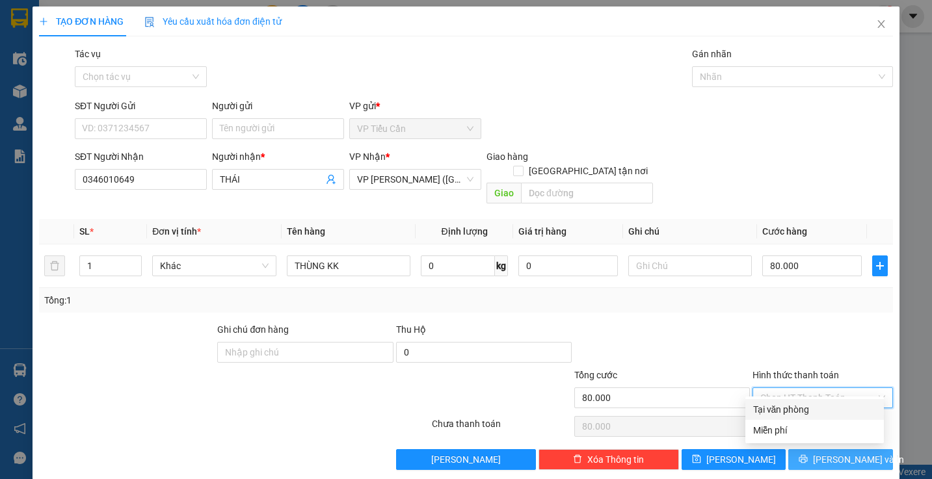
drag, startPoint x: 824, startPoint y: 406, endPoint x: 820, endPoint y: 435, distance: 28.8
click at [823, 408] on div "Tại văn phòng" at bounding box center [814, 409] width 123 height 14
type input "0"
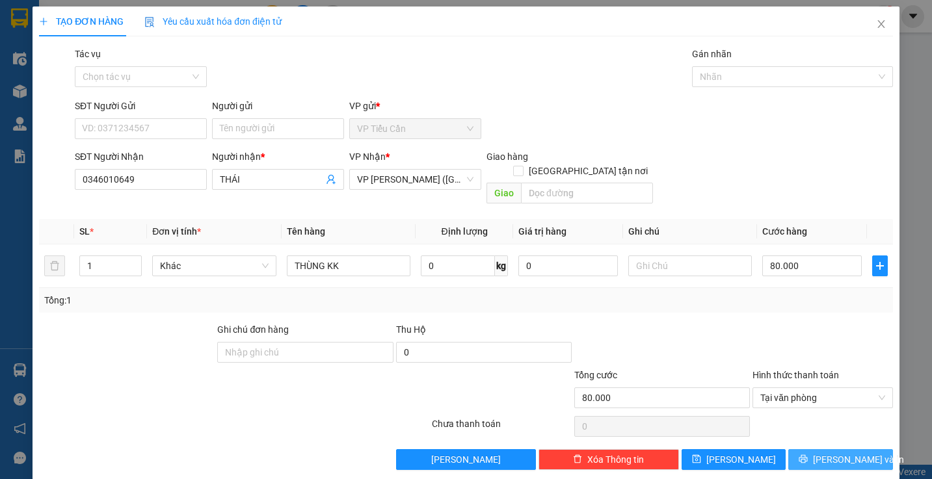
click at [822, 452] on span "[PERSON_NAME] và In" at bounding box center [858, 459] width 91 height 14
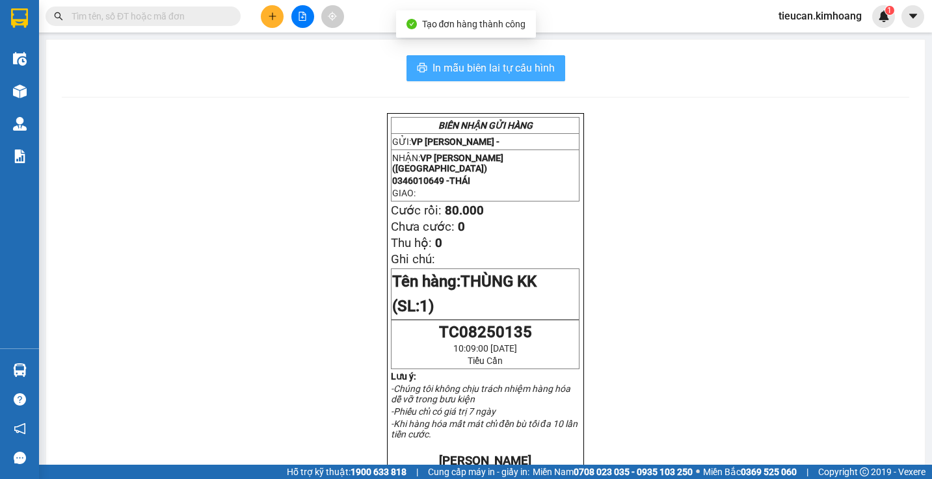
drag, startPoint x: 497, startPoint y: 66, endPoint x: 670, endPoint y: 300, distance: 291.5
click at [498, 68] on span "In mẫu biên lai tự cấu hình" at bounding box center [493, 68] width 122 height 16
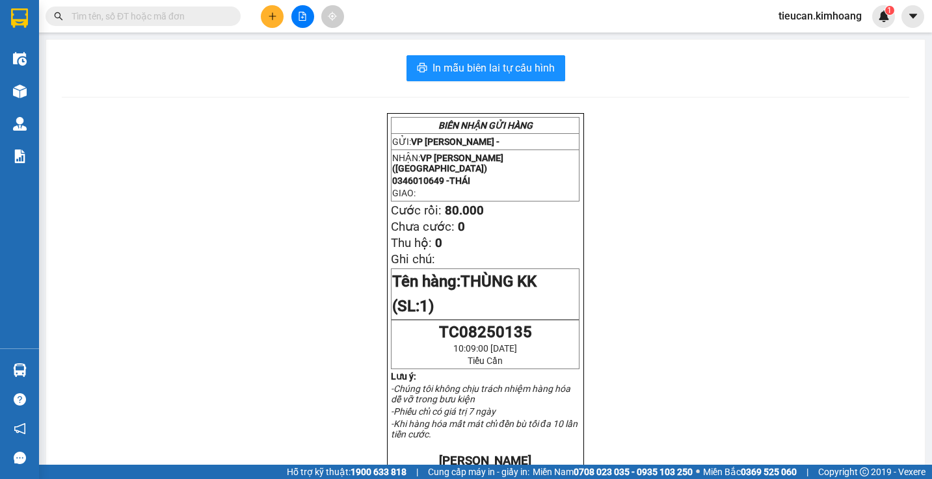
click at [687, 263] on div "BIÊN NHẬN GỬI HÀNG GỬI: VP Tiểu Cần - NHẬN: VP Trần Phú (Hàng) 0346010649 - THÁ…" at bounding box center [485, 482] width 847 height 739
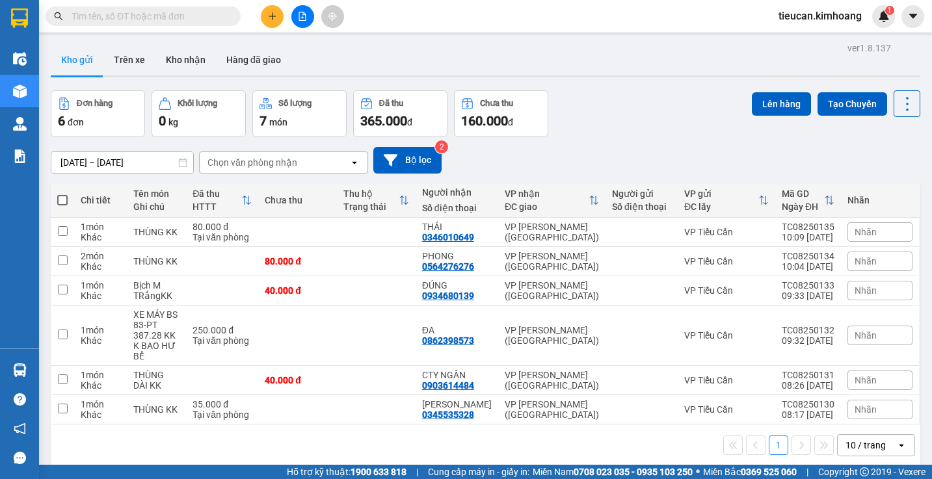
click at [64, 199] on span at bounding box center [62, 200] width 10 height 10
click at [62, 194] on input "checkbox" at bounding box center [62, 194] width 0 height 0
checkbox input "true"
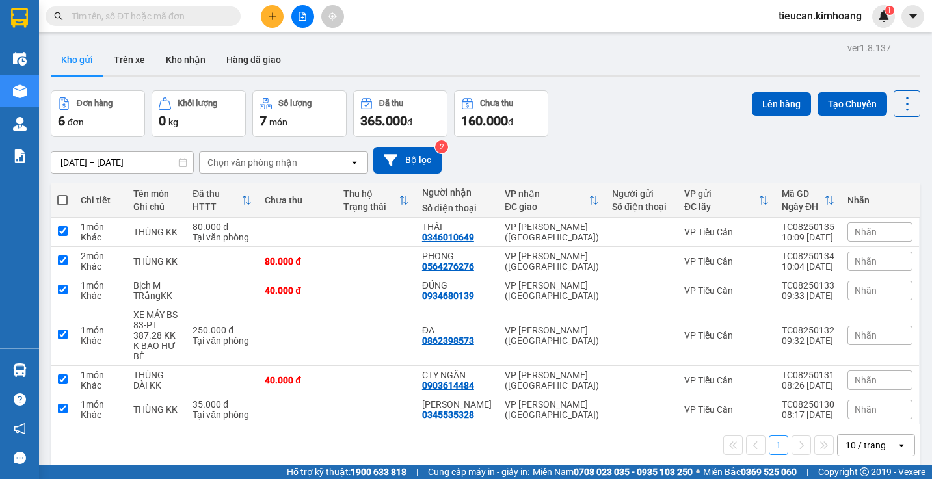
checkbox input "true"
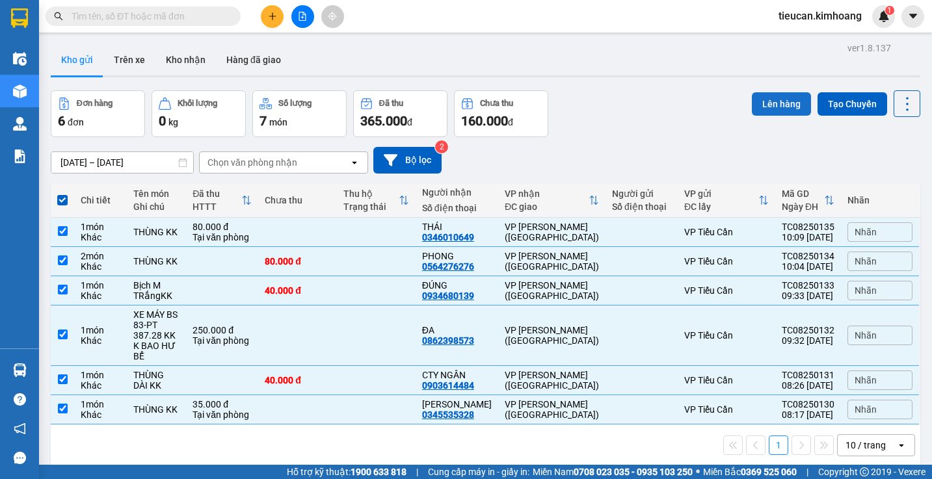
click at [757, 112] on button "Lên hàng" at bounding box center [781, 103] width 59 height 23
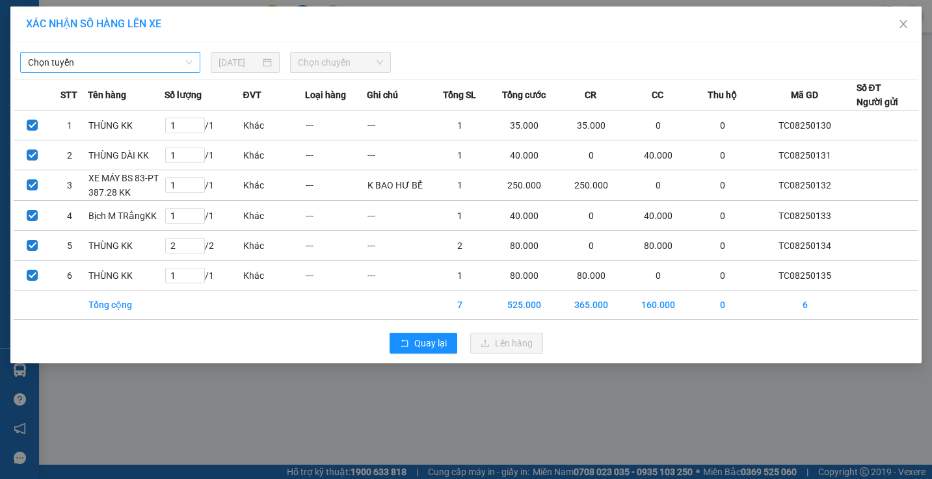
click at [183, 62] on span "Chọn tuyến" at bounding box center [110, 63] width 164 height 20
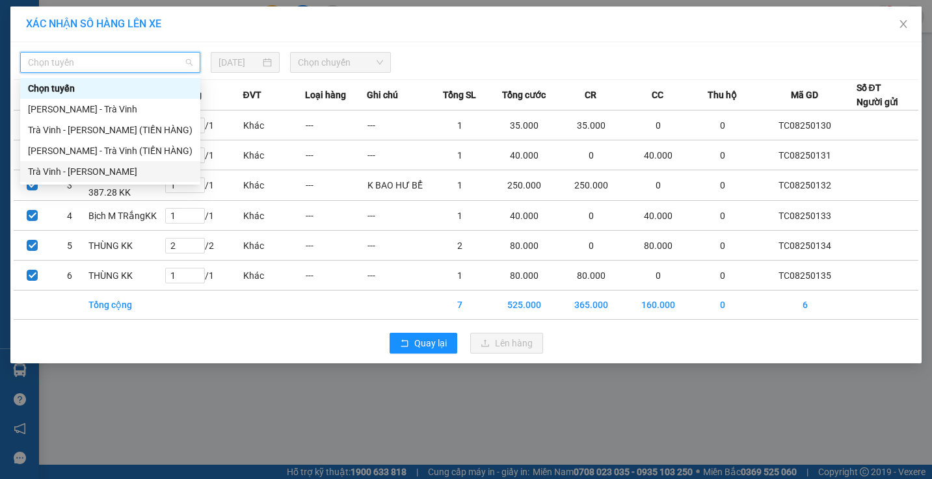
click at [147, 177] on div "Trà Vinh - [PERSON_NAME]" at bounding box center [110, 171] width 164 height 14
click at [147, 177] on td "XE MÁY BS 83-PT 387.28 KK" at bounding box center [126, 185] width 77 height 31
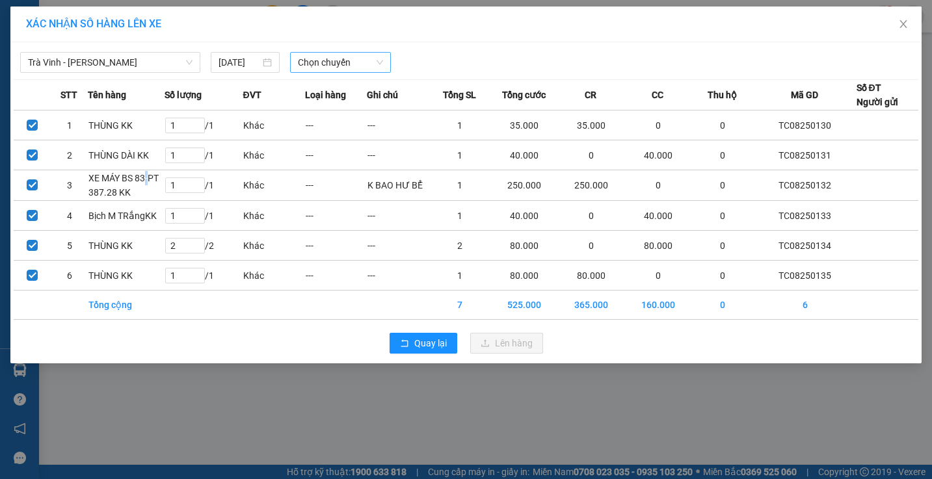
click at [304, 60] on span "Chọn chuyến" at bounding box center [340, 63] width 85 height 20
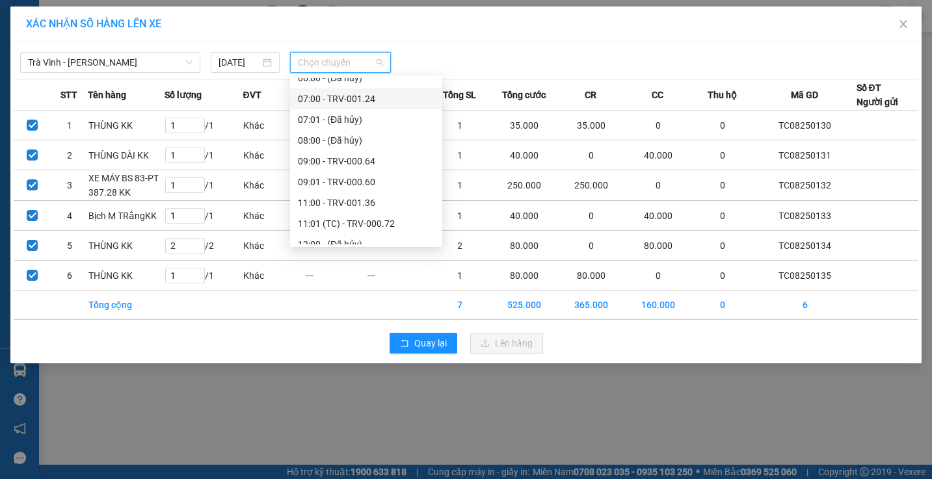
scroll to position [325, 0]
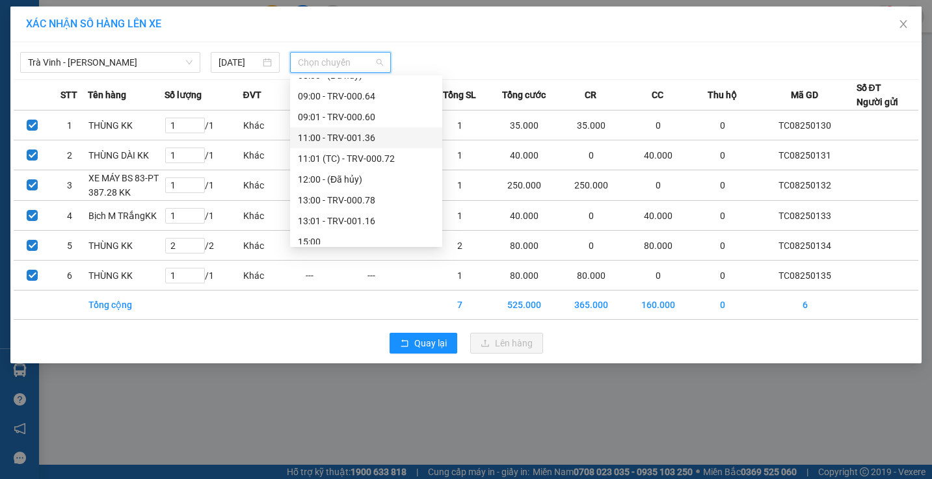
click at [334, 128] on div "11:00 - TRV-001.36" at bounding box center [366, 137] width 152 height 21
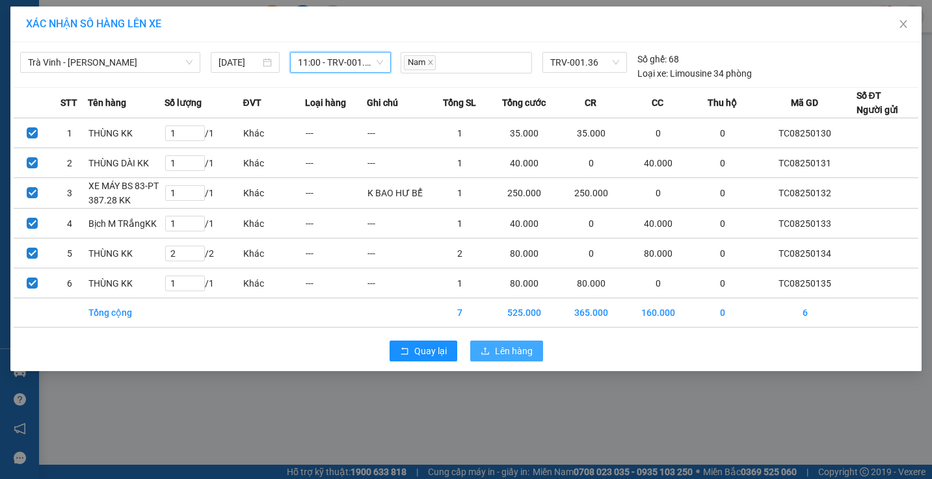
click at [507, 350] on span "Lên hàng" at bounding box center [514, 351] width 38 height 14
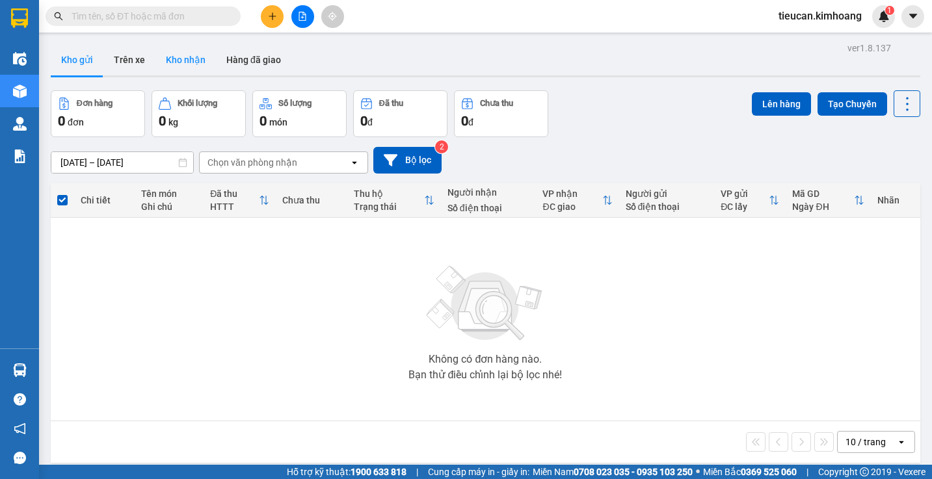
click at [192, 66] on button "Kho nhận" at bounding box center [185, 59] width 60 height 31
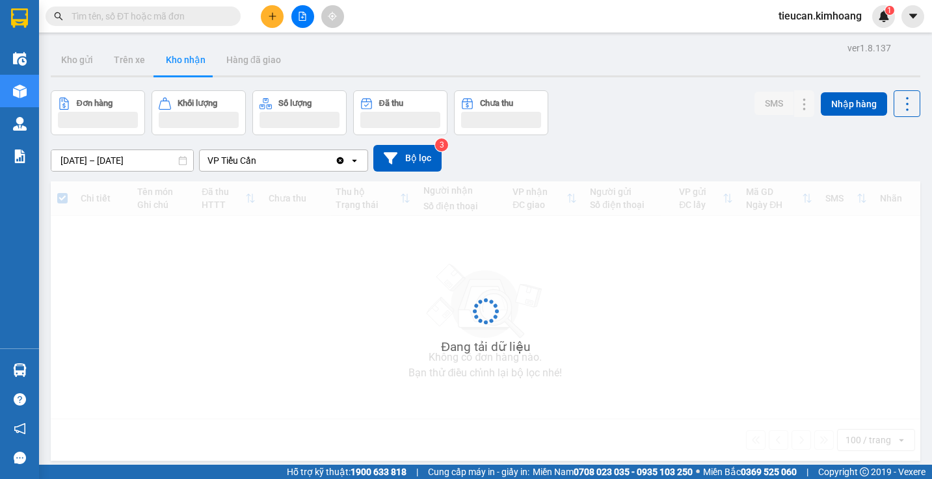
click at [192, 66] on button "Kho nhận" at bounding box center [185, 59] width 60 height 31
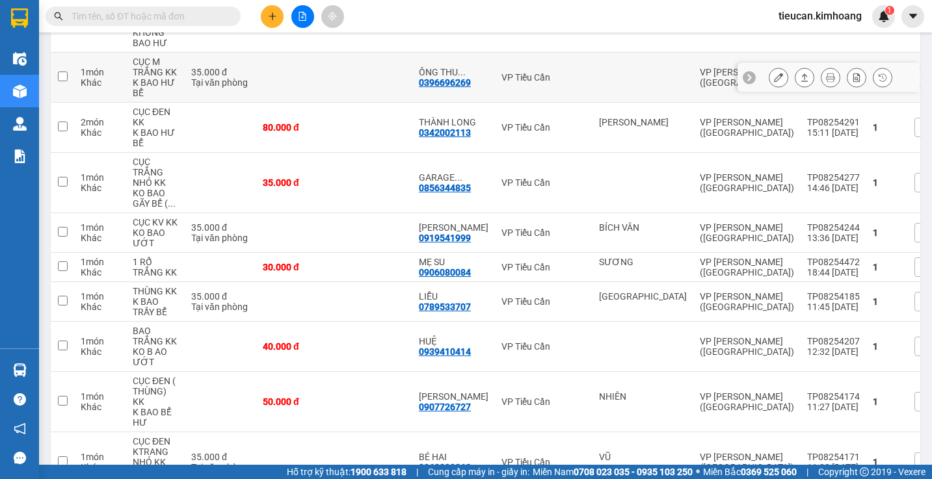
scroll to position [130, 0]
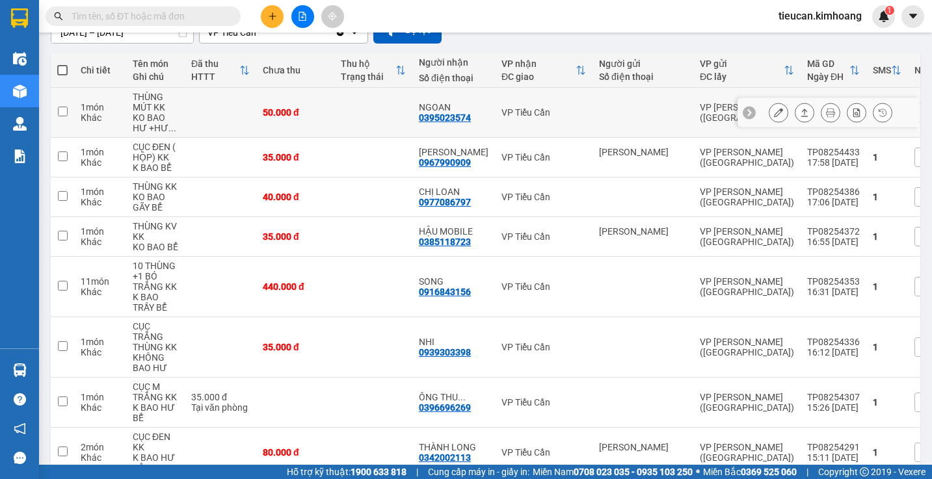
click at [774, 108] on icon at bounding box center [778, 112] width 9 height 9
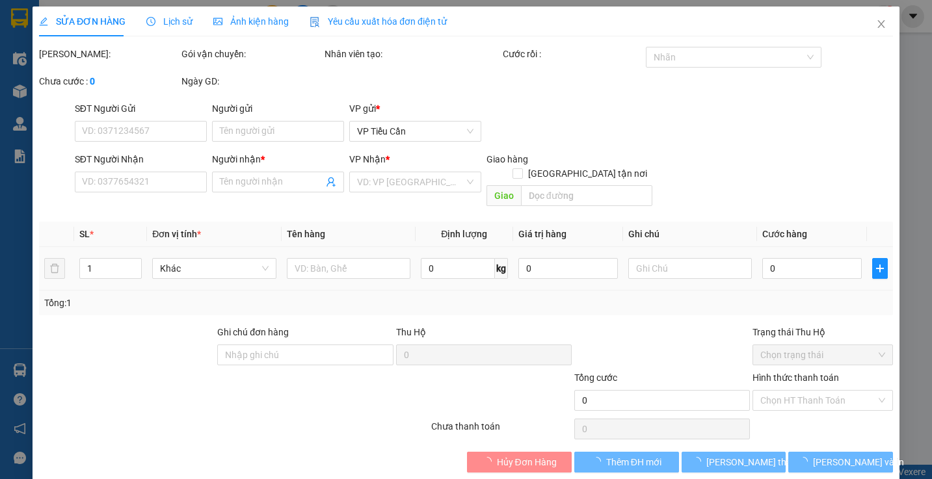
type input "0395023574"
type input "NGOAN"
type input "50.000"
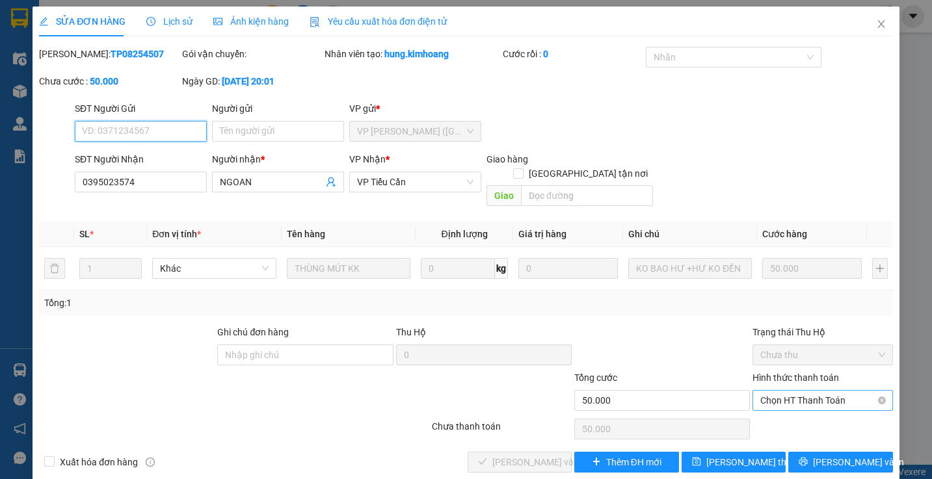
click at [792, 391] on span "Chọn HT Thanh Toán" at bounding box center [822, 401] width 124 height 20
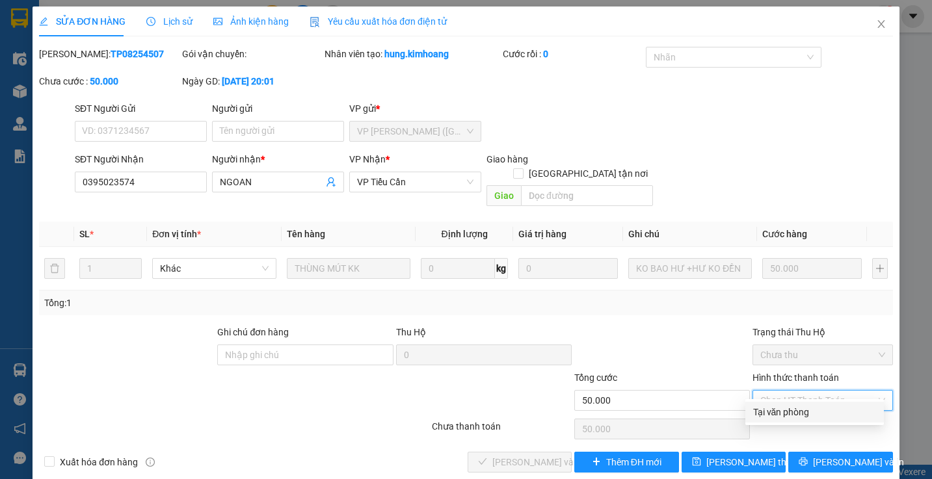
click at [778, 410] on div "Tại văn phòng" at bounding box center [814, 412] width 123 height 14
type input "0"
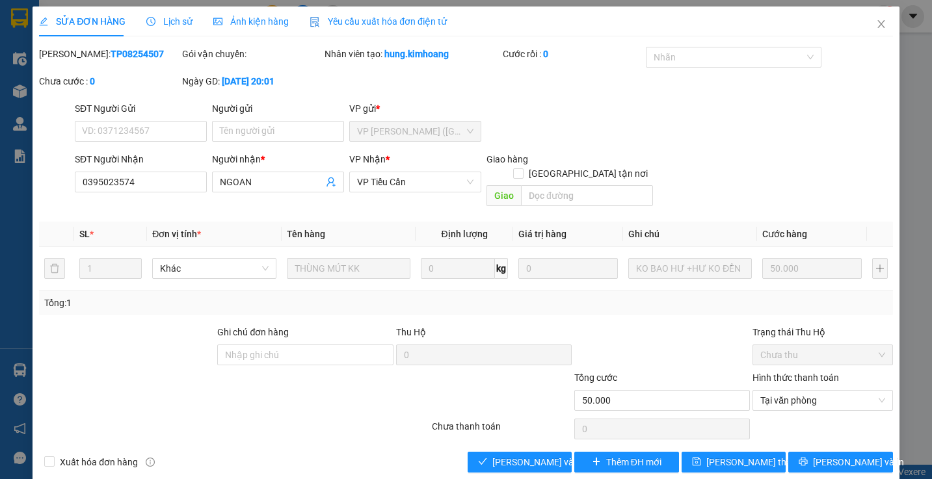
click at [778, 416] on div at bounding box center [822, 429] width 142 height 26
click at [540, 455] on span "[PERSON_NAME] và Giao hàng" at bounding box center [554, 462] width 125 height 14
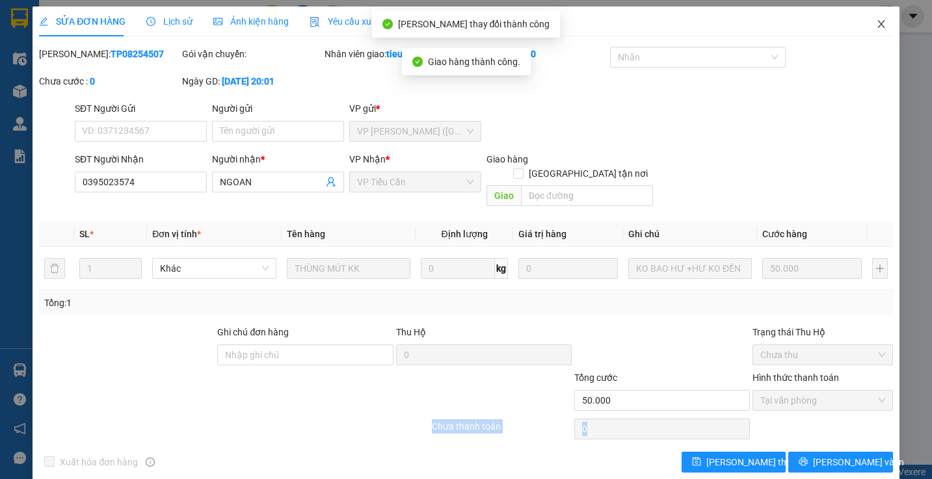
click at [876, 21] on icon "close" at bounding box center [881, 24] width 10 height 10
click at [872, 21] on div "1" at bounding box center [883, 16] width 23 height 23
click at [872, 21] on body "Kết quả tìm kiếm ( 0 ) Bộ lọc No Data tieucan.[PERSON_NAME] 1 Điều hành xe Kho …" at bounding box center [466, 239] width 932 height 479
